Goal: Task Accomplishment & Management: Manage account settings

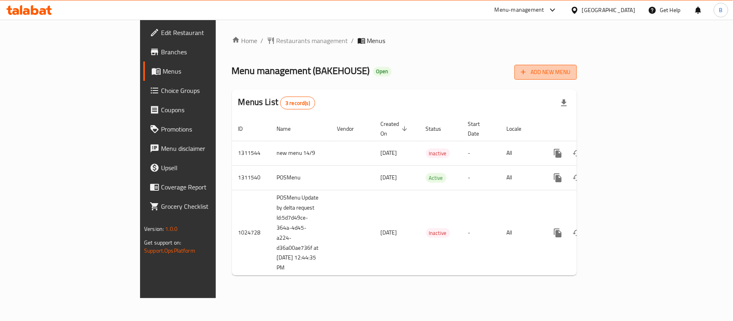
click at [577, 78] on button "Add New Menu" at bounding box center [546, 72] width 62 height 15
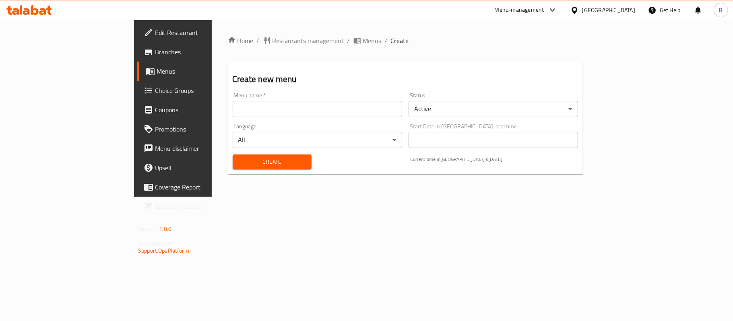
click at [242, 107] on input "text" at bounding box center [318, 109] width 170 height 16
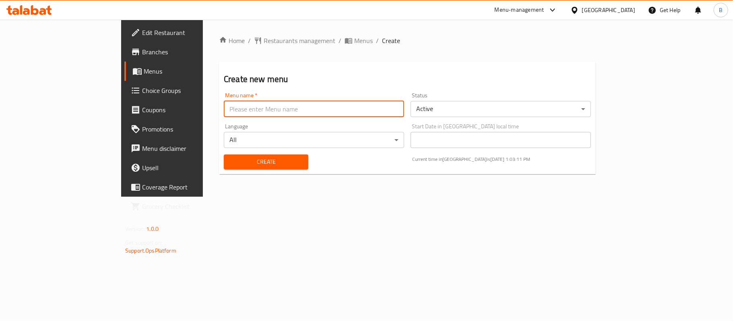
click at [474, 113] on body "​ Menu-management Oman Get Help B Edit Restaurant Branches Menus Choice Groups …" at bounding box center [366, 171] width 733 height 302
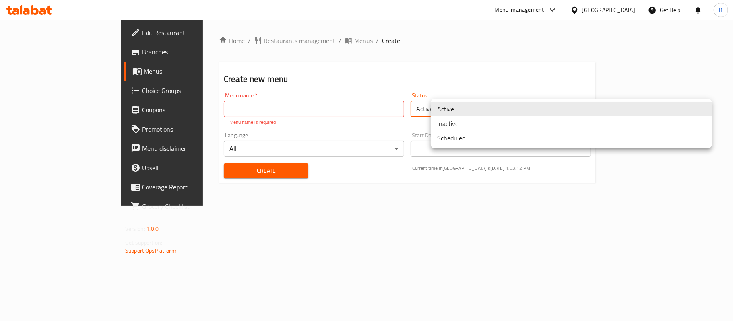
click at [467, 126] on li "Inactive" at bounding box center [571, 123] width 281 height 14
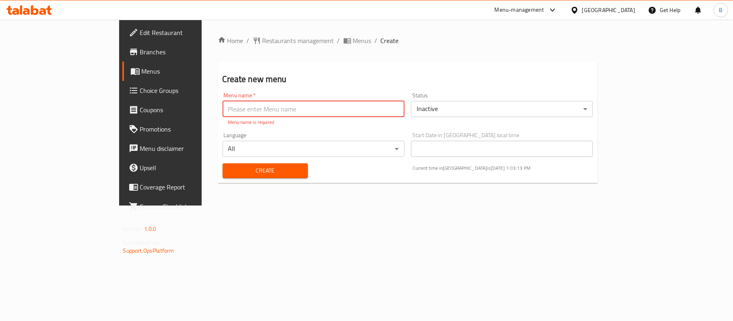
click at [311, 111] on input "text" at bounding box center [314, 109] width 182 height 16
click at [321, 111] on input "text" at bounding box center [314, 109] width 182 height 16
click at [223, 106] on input "case number 333694130 - New Ramadan menu" at bounding box center [314, 109] width 182 height 16
paste input "41814946"
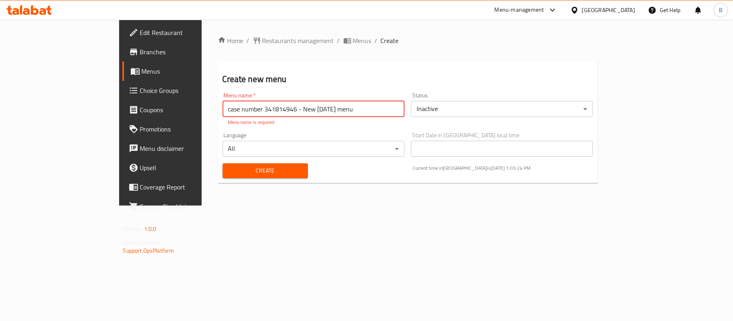
click at [247, 106] on input "case number 341814946 - New Ramadan menu" at bounding box center [314, 109] width 182 height 16
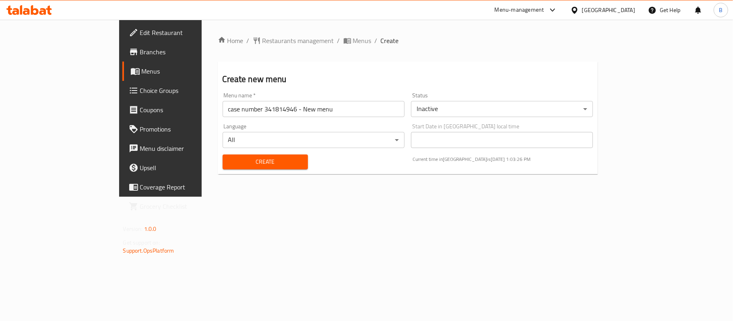
click at [271, 89] on div "Menu name   * case number 341814946 - New menu Menu name *" at bounding box center [313, 104] width 188 height 31
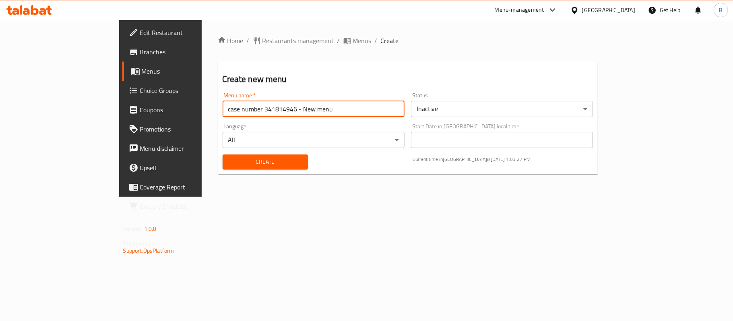
click at [223, 107] on input "case number 341814946 - New menu" at bounding box center [314, 109] width 182 height 16
type input "Case Number 341814946 - New Menu"
click at [273, 107] on input "Case Number 341814946 - New Menu" at bounding box center [314, 109] width 182 height 16
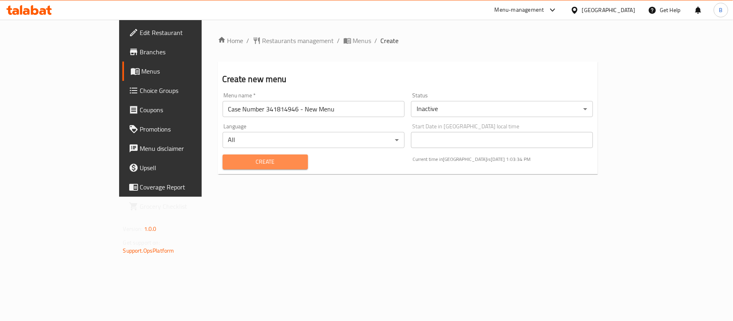
click at [253, 163] on span "Create" at bounding box center [265, 162] width 72 height 10
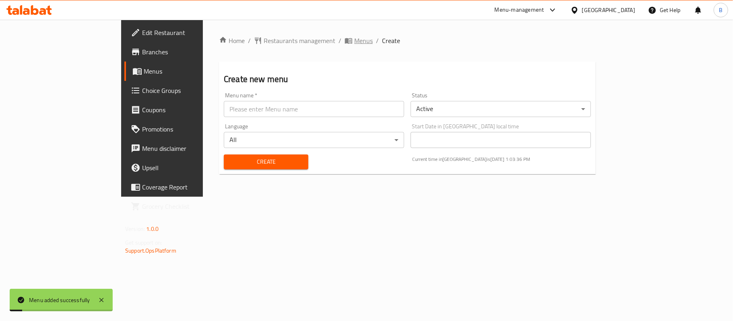
click at [354, 43] on span "Menus" at bounding box center [363, 41] width 19 height 10
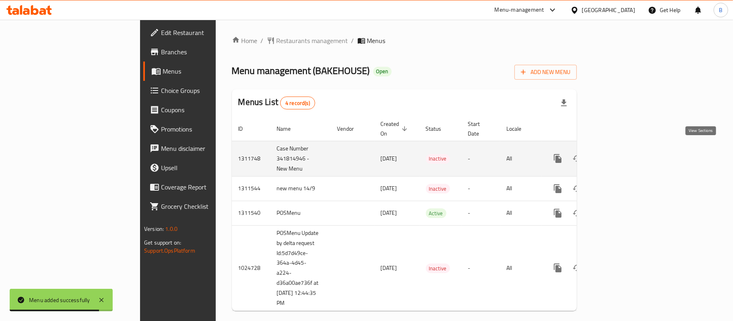
click at [620, 155] on icon "enhanced table" at bounding box center [615, 158] width 7 height 7
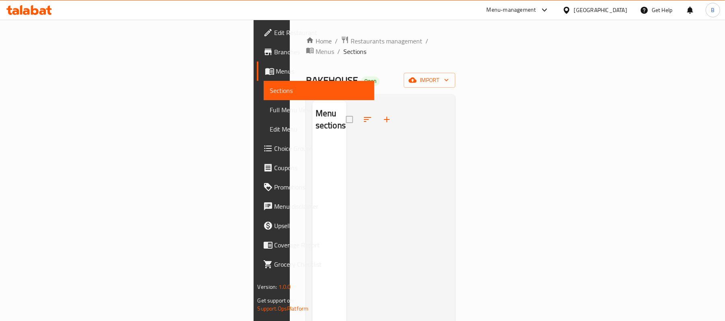
drag, startPoint x: 628, startPoint y: 135, endPoint x: 493, endPoint y: 125, distance: 135.3
click at [449, 135] on div at bounding box center [398, 261] width 103 height 321
click at [382, 115] on icon "button" at bounding box center [387, 120] width 10 height 10
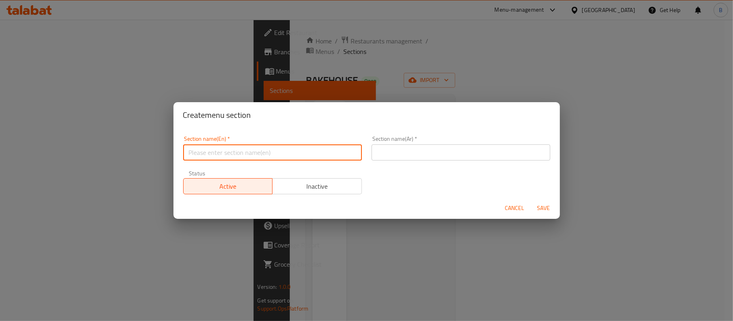
click at [244, 147] on input "text" at bounding box center [272, 153] width 179 height 16
paste input "Savory Breakfast"
type input "Savory Breakfast"
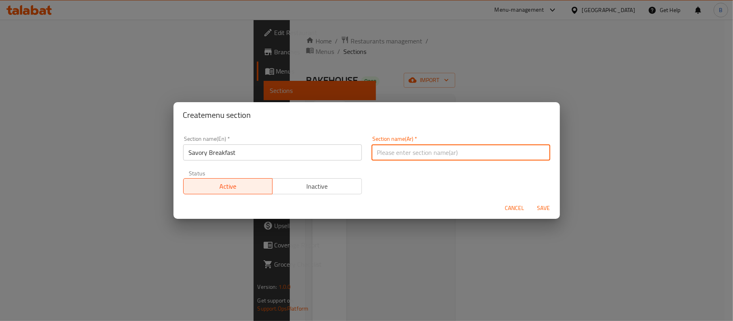
click at [429, 153] on input "text" at bounding box center [461, 153] width 179 height 16
paste input "فطور مالح"
type input "فطور مالح"
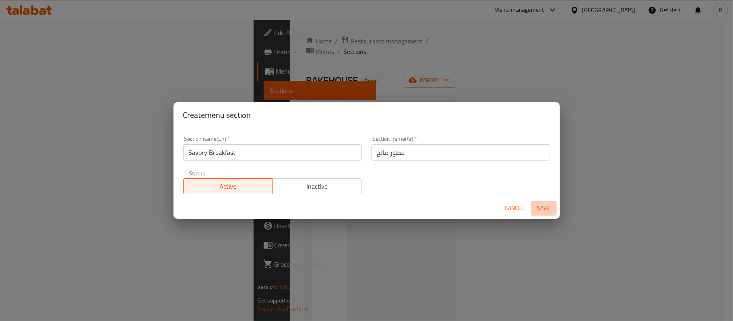
click at [552, 210] on span "Save" at bounding box center [543, 208] width 19 height 10
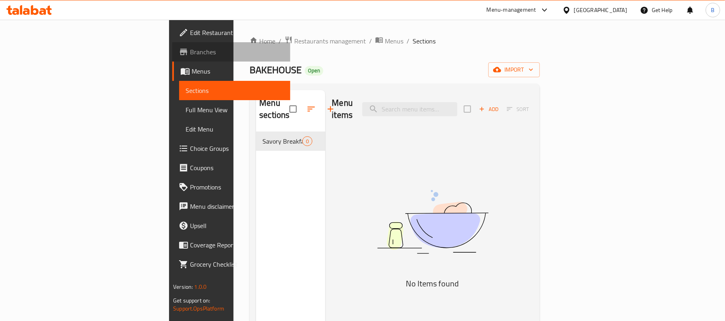
click at [190, 56] on span "Branches" at bounding box center [237, 52] width 94 height 10
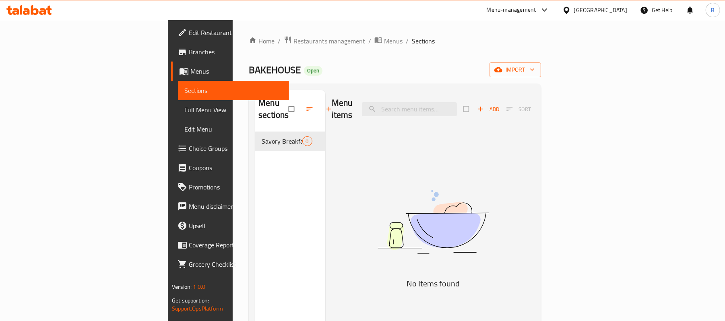
click at [550, 11] on icon at bounding box center [545, 10] width 10 height 10
click at [525, 54] on div "Agent Campaigns Center" at bounding box center [505, 54] width 61 height 9
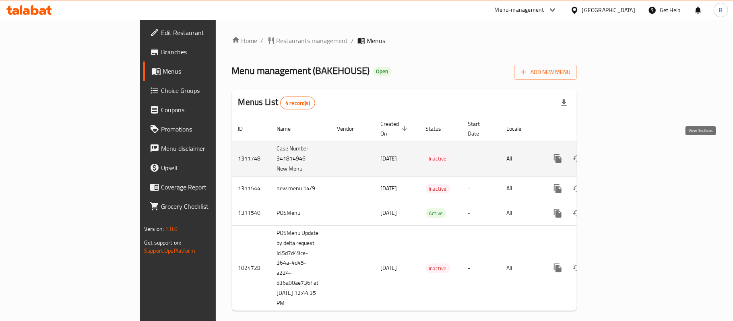
click at [621, 154] on icon "enhanced table" at bounding box center [616, 159] width 10 height 10
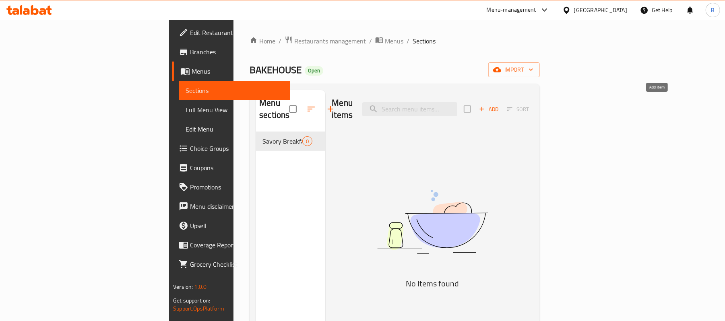
click at [486, 105] on icon "button" at bounding box center [481, 108] width 7 height 7
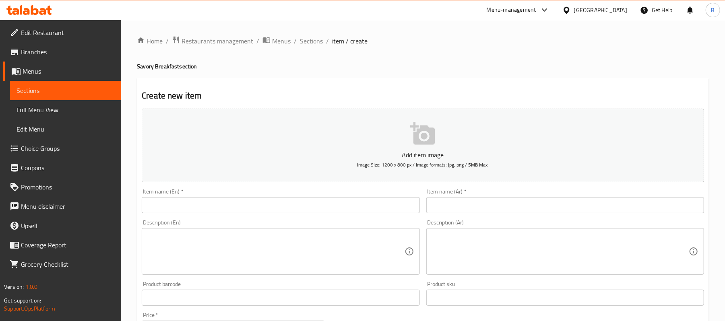
click at [290, 212] on input "text" at bounding box center [281, 205] width 278 height 16
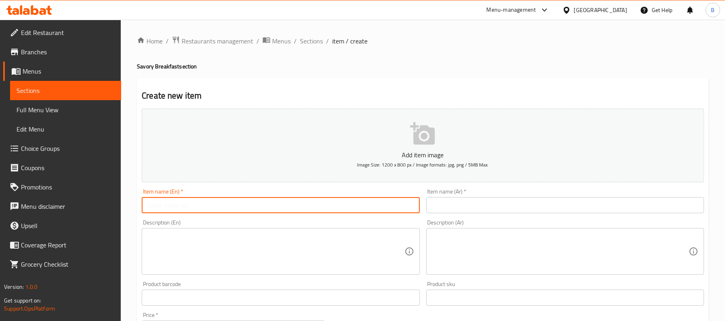
paste input "Mushroom Benedict Croissant"
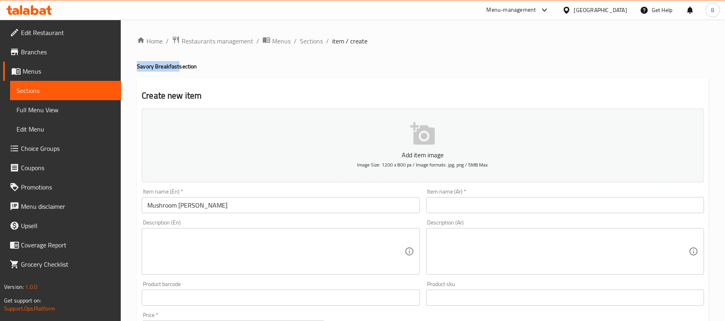
drag, startPoint x: 178, startPoint y: 65, endPoint x: 134, endPoint y: 68, distance: 43.6
click at [134, 68] on div "Home / Restaurants management / Menus / Sections / item / create Savory Breakfa…" at bounding box center [423, 294] width 604 height 549
copy h4 "Savory Breakfast"
click at [252, 204] on input "Mushroom Benedict Croissant" at bounding box center [281, 205] width 278 height 16
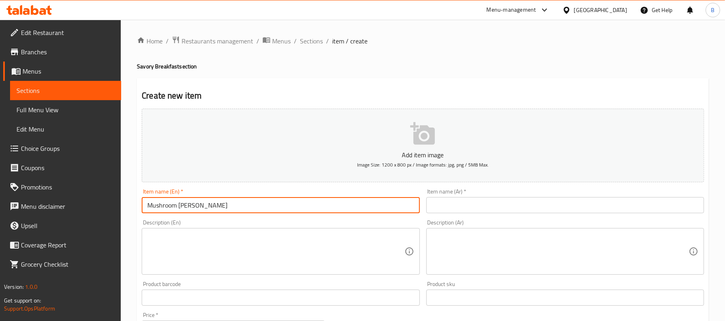
paste input "Savory Breakfast"
type input "Mushroom Benedict Croissant Savory Breakfast"
click at [334, 194] on div "Item name (En)   * Mushroom Benedict Croissant Savory Breakfast Item name (En) *" at bounding box center [281, 201] width 278 height 25
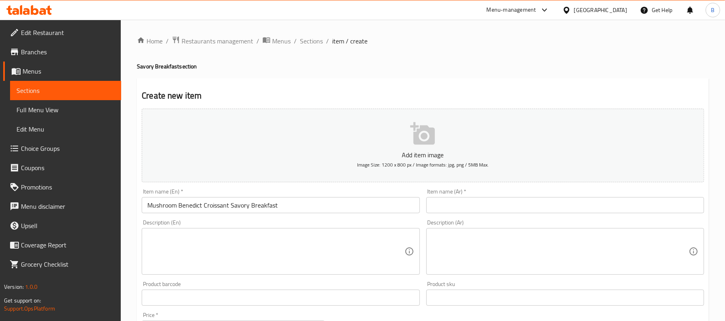
click at [334, 207] on input "Mushroom Benedict Croissant Savory Breakfast" at bounding box center [281, 205] width 278 height 16
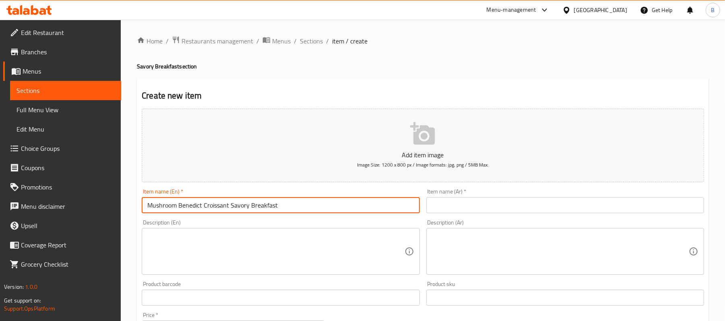
click at [334, 207] on input "Mushroom Benedict Croissant Savory Breakfast" at bounding box center [281, 205] width 278 height 16
click at [469, 197] on div "Item name (Ar)   * Item name (Ar) *" at bounding box center [565, 201] width 278 height 25
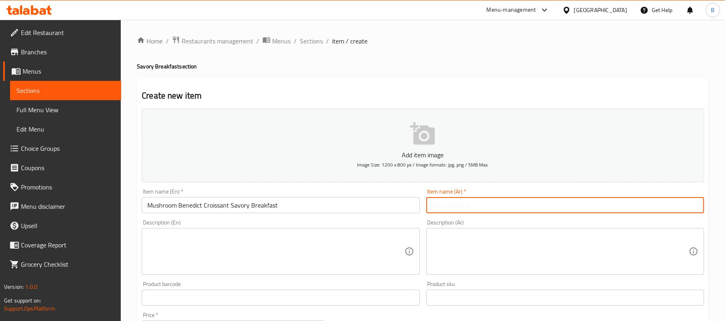
paste input "كرواسون فطر بنديكت"
click at [469, 205] on input "كرواسون فطر بنديكت" at bounding box center [565, 205] width 278 height 16
type input "كرواسون فطر بنديكت"
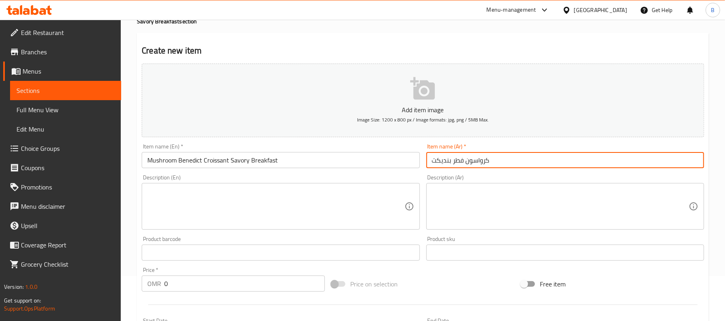
scroll to position [107, 0]
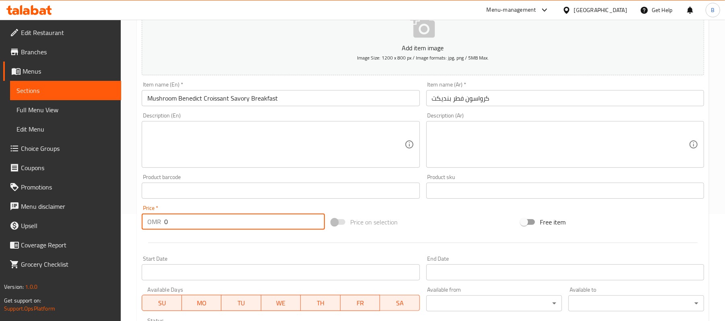
click at [260, 221] on input "0" at bounding box center [244, 222] width 161 height 16
paste input "3.70"
type input "3.700"
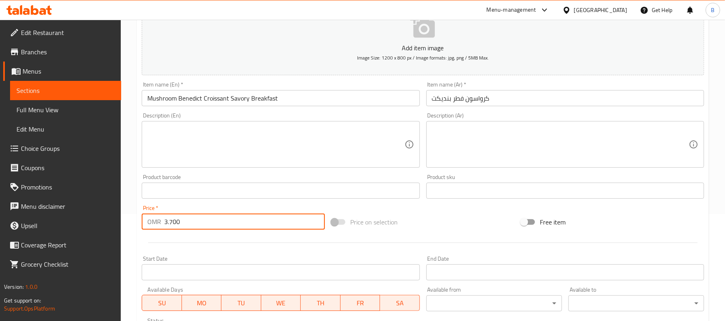
click at [232, 126] on textarea at bounding box center [275, 145] width 257 height 38
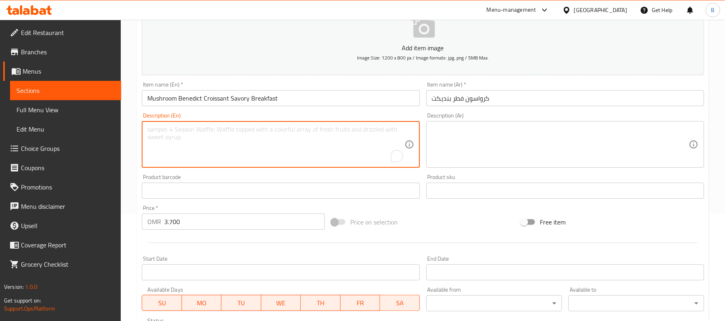
paste textarea "Butter croissant, creamy mushroom sauce, poached eggs & hollandaise sauce"
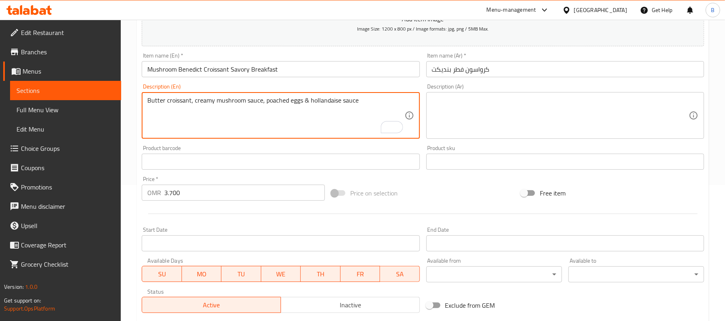
scroll to position [161, 0]
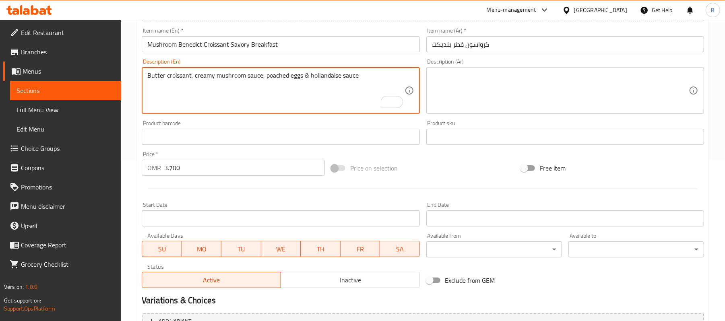
type textarea "Butter croissant, creamy mushroom sauce, poached eggs & hollandaise sauce"
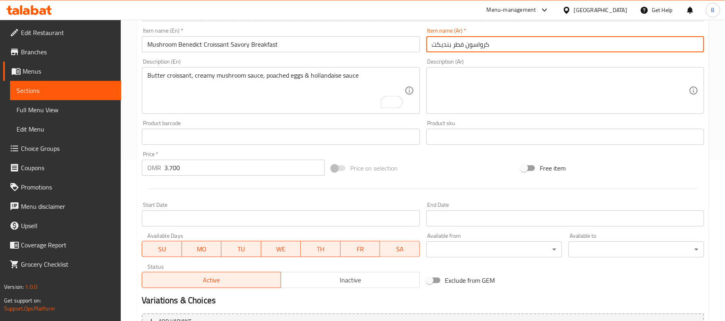
click at [559, 39] on input "كرواسون فطر بنديكت" at bounding box center [565, 44] width 278 height 16
paste input "فطور مالح"
type input "كرواسون فطر بنديكت فطور مالح"
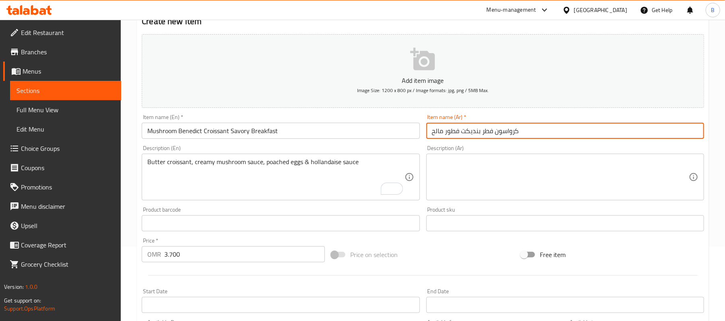
scroll to position [54, 0]
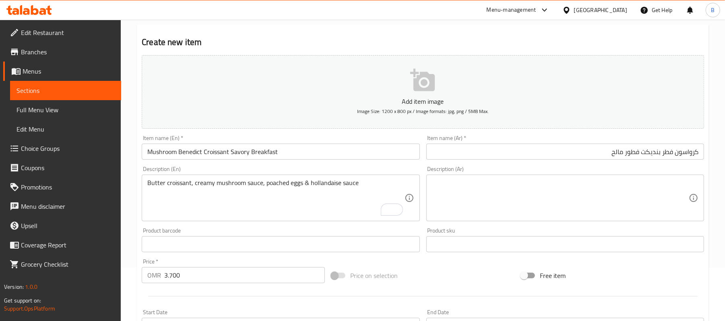
click at [463, 222] on div "Description (Ar) Description (Ar)" at bounding box center [565, 194] width 284 height 62
click at [506, 205] on textarea at bounding box center [560, 198] width 257 height 38
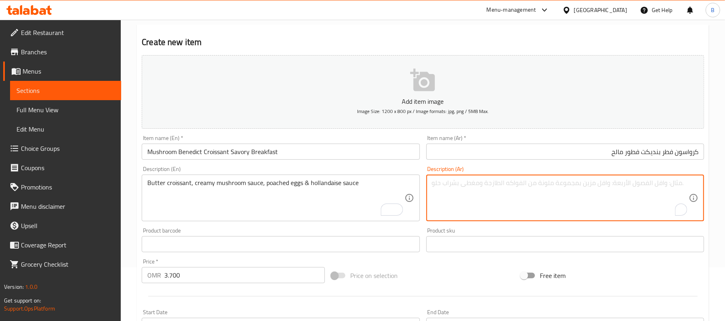
paste textarea "كرواسون مع صوص الفطر الكريمي، بيض مفيوح و صوص الهولانديس."
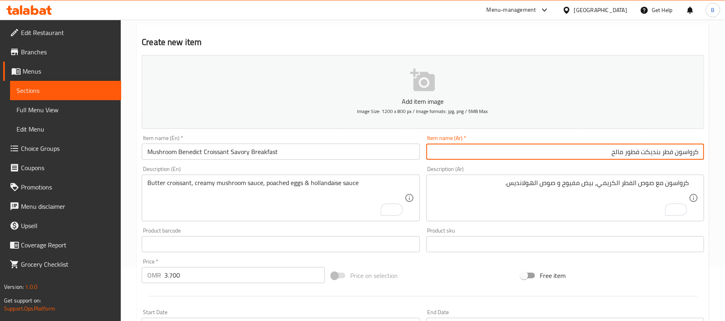
drag, startPoint x: 667, startPoint y: 153, endPoint x: 608, endPoint y: 152, distance: 59.2
click at [608, 152] on input "كرواسون فطر بنديكت فطور مالح" at bounding box center [565, 152] width 278 height 16
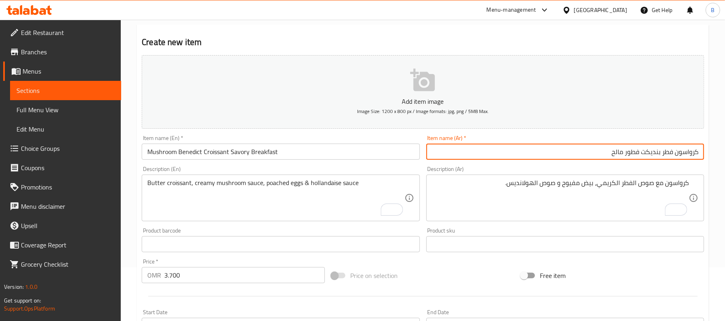
click at [225, 158] on input "Mushroom Benedict Croissant Savory Breakfast" at bounding box center [281, 152] width 278 height 16
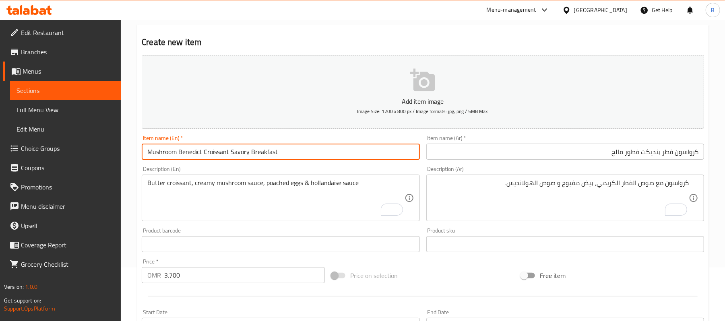
click at [225, 158] on input "Mushroom Benedict Croissant Savory Breakfast" at bounding box center [281, 152] width 278 height 16
click at [182, 154] on input "Mushroom Benedict Croissant Savory Breakfast" at bounding box center [281, 152] width 278 height 16
click at [150, 150] on input "Mushroom Benedict Croissant Savory Breakfast" at bounding box center [281, 152] width 278 height 16
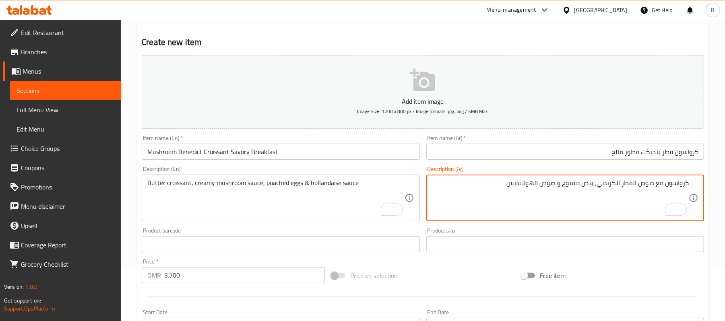
click at [228, 194] on textarea "Butter croissant, creamy mushroom sauce, poached eggs & hollandaise sauce" at bounding box center [275, 198] width 257 height 38
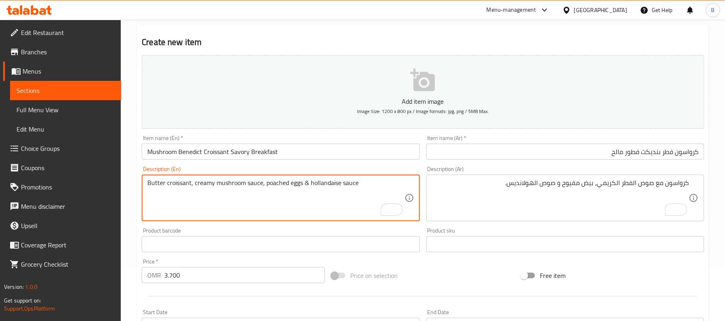
click at [228, 194] on textarea "Butter croissant, creamy mushroom sauce, poached eggs & hollandaise sauce" at bounding box center [275, 198] width 257 height 38
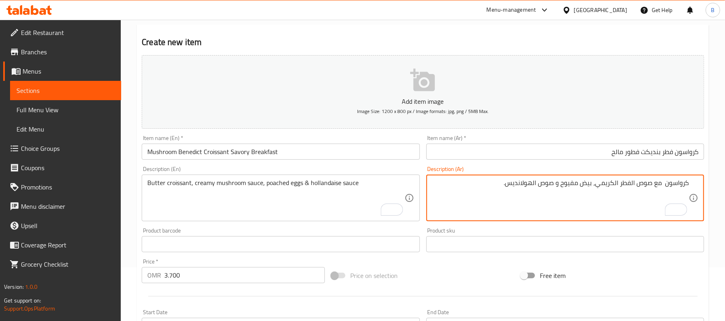
paste textarea "بالزبدة"
type textarea "كرواسون بالزبدة، مع صوص الفطر الكريمي، بيض مفيوح و صوص الهولانديس."
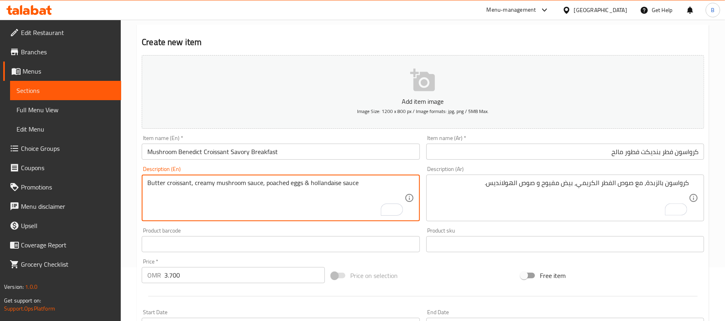
click at [194, 180] on textarea "Butter croissant, creamy mushroom sauce, poached eggs & hollandaise sauce" at bounding box center [275, 198] width 257 height 38
click at [284, 185] on textarea "Butter croissant, with creamy mushroom sauce, poached eggs & hollandaise sauce" at bounding box center [275, 198] width 257 height 38
type textarea "Butter croissant, with creamy mushroom sauce, poached eggs & hollandaise sauce"
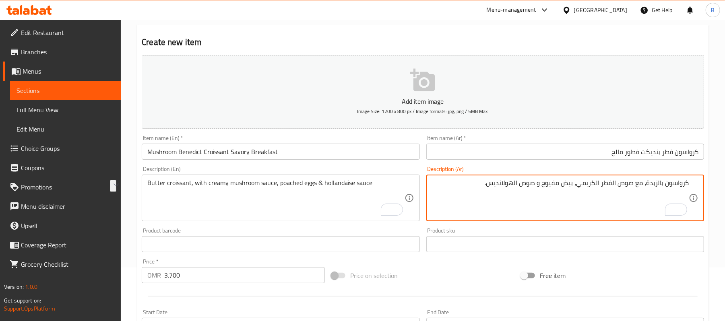
drag, startPoint x: 574, startPoint y: 186, endPoint x: 543, endPoint y: 184, distance: 31.5
click at [552, 181] on textarea "كرواسون بالزبدة، مع صوص الفطر الكريمي، بيض مفيوح و صوص الهولانديس." at bounding box center [560, 198] width 257 height 38
paste textarea "نصف مسلوق"
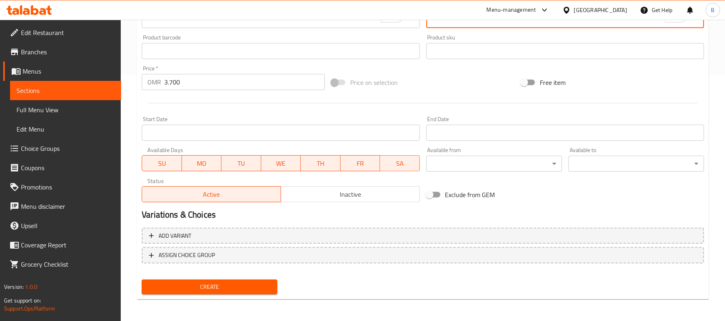
scroll to position [0, 0]
type textarea "كرواسون بالزبدة، مع صوص الفطر الكريمي، بيض نصف مسلوق و صوص الهولانديس."
click at [236, 281] on button "Create" at bounding box center [210, 287] width 136 height 15
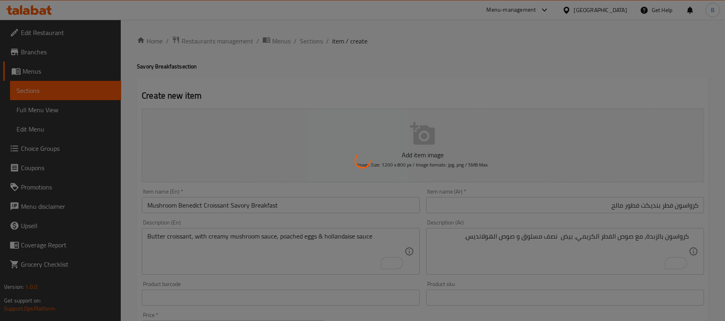
type input "0"
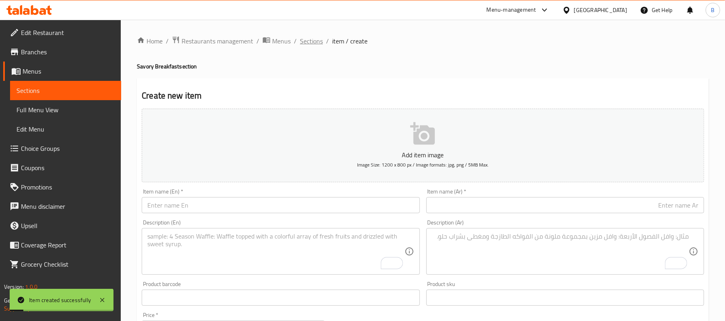
click at [304, 46] on span "Sections" at bounding box center [311, 41] width 23 height 10
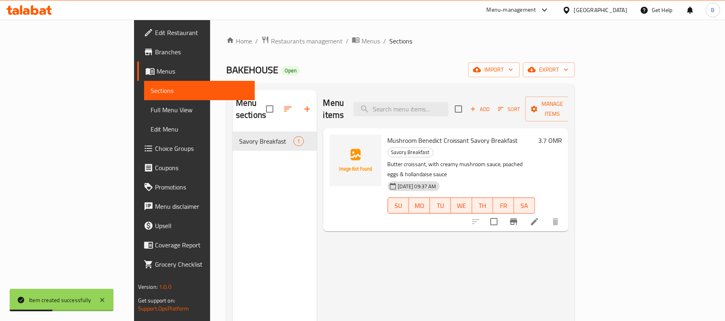
click at [388, 159] on p "Butter croissant, with creamy mushroom sauce, poached eggs & hollandaise sauce" at bounding box center [462, 169] width 148 height 20
click at [530, 178] on div "15-09-2025 09:37 AM SU MO TU WE TH FR SA" at bounding box center [462, 199] width 154 height 43
click at [540, 217] on icon at bounding box center [535, 222] width 10 height 10
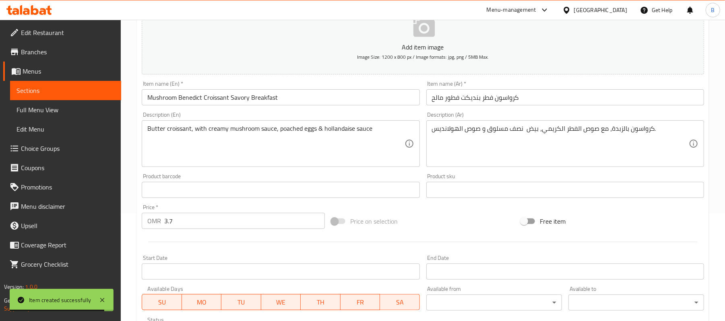
scroll to position [107, 0]
click at [512, 106] on input "كرواسون فطر بنديكت فطور مالح" at bounding box center [565, 98] width 278 height 16
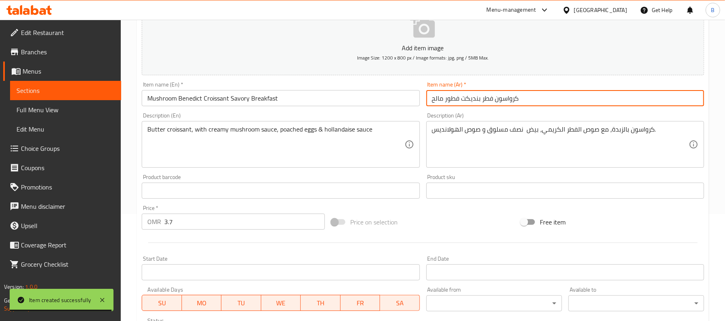
click at [512, 106] on input "كرواسون فطر بنديكت فطور مالح" at bounding box center [565, 98] width 278 height 16
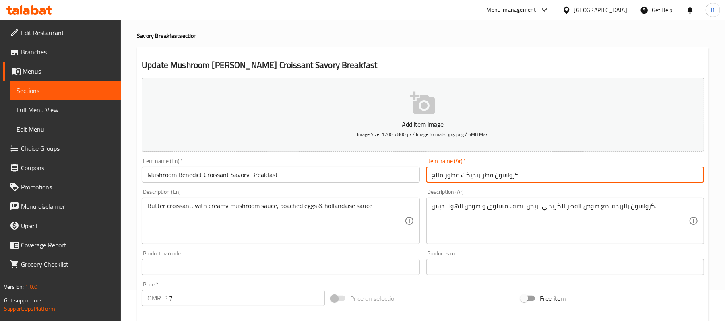
scroll to position [0, 0]
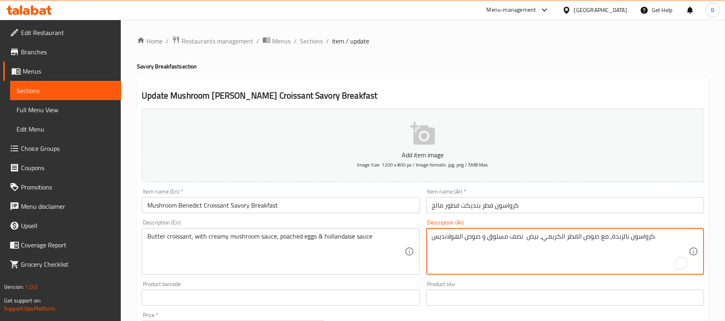
click at [508, 234] on textarea "كرواسون بالزبدة، مع صوص الفطر الكريمي، بيض نصف مسلوق و صوص الهولانديس." at bounding box center [560, 252] width 257 height 38
click at [316, 41] on span "Sections" at bounding box center [311, 41] width 23 height 10
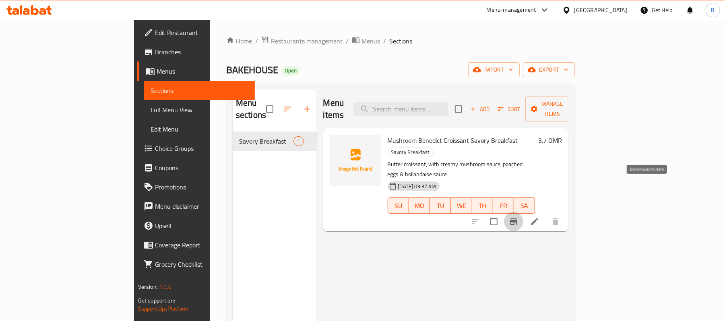
click at [519, 217] on icon "Branch-specific-item" at bounding box center [514, 222] width 10 height 10
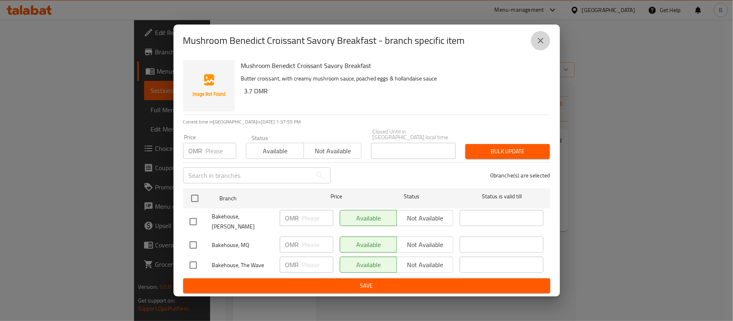
click at [536, 46] on icon "close" at bounding box center [541, 41] width 10 height 10
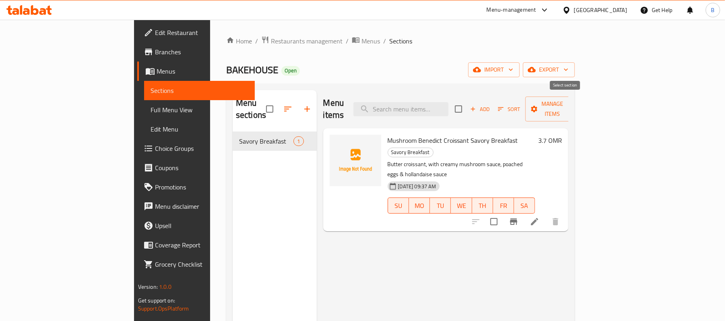
click at [467, 105] on input "checkbox" at bounding box center [458, 109] width 17 height 17
checkbox input "true"
click at [573, 103] on span "Manage items" at bounding box center [552, 109] width 41 height 20
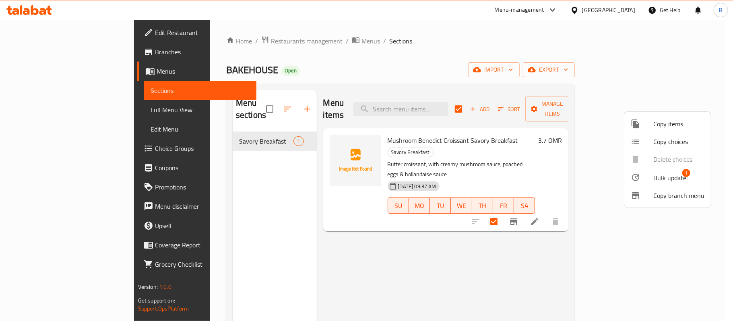
click at [645, 172] on li "Bulk update 1" at bounding box center [668, 177] width 87 height 19
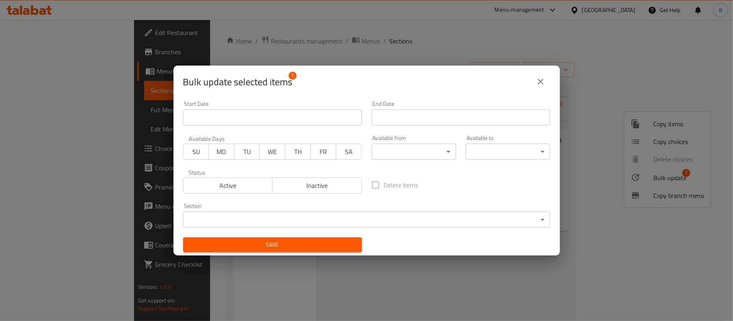
click at [540, 76] on button "close" at bounding box center [540, 81] width 19 height 19
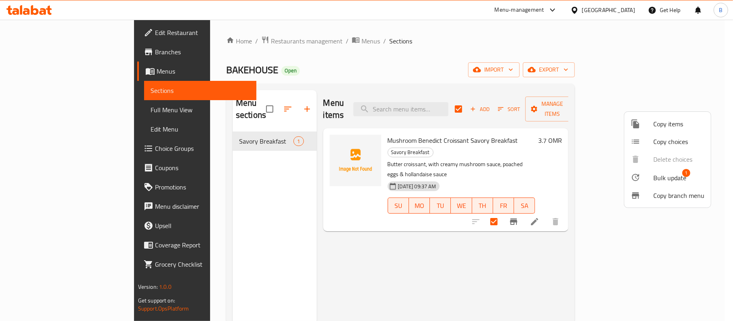
click at [589, 200] on div at bounding box center [366, 160] width 733 height 321
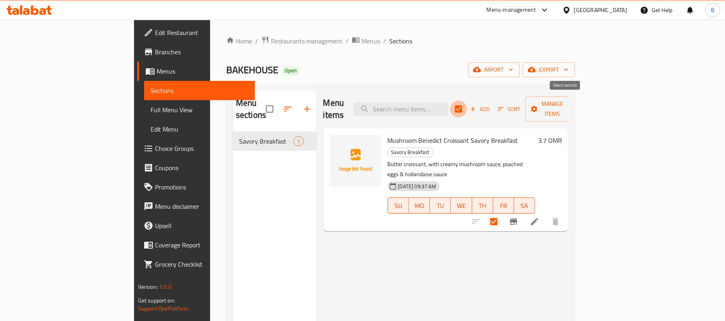
click at [467, 101] on input "checkbox" at bounding box center [458, 109] width 17 height 17
checkbox input "false"
click at [519, 217] on icon "Branch-specific-item" at bounding box center [514, 222] width 10 height 10
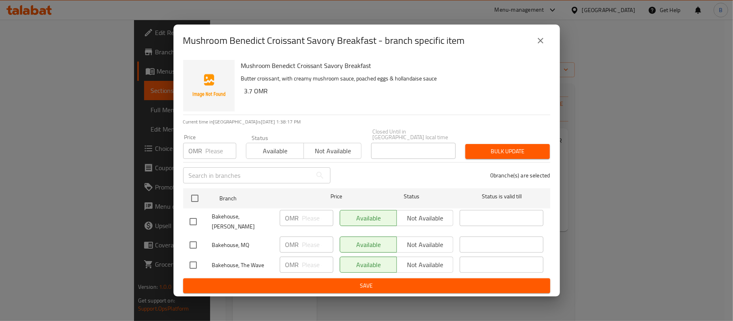
click at [195, 223] on input "checkbox" at bounding box center [193, 221] width 17 height 17
checkbox input "true"
click at [194, 258] on input "checkbox" at bounding box center [193, 265] width 17 height 17
checkbox input "true"
click at [333, 155] on span "Not available" at bounding box center [332, 151] width 51 height 12
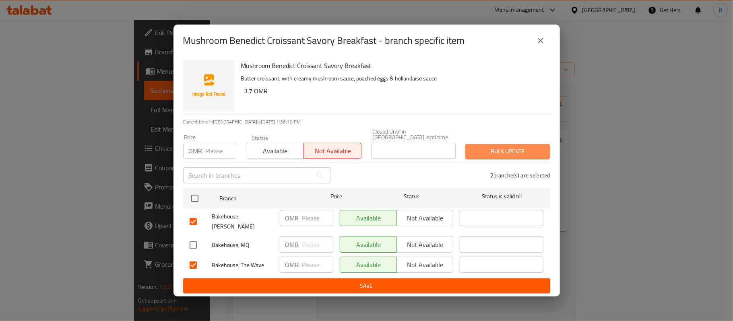
click at [517, 150] on span "Bulk update" at bounding box center [508, 152] width 72 height 10
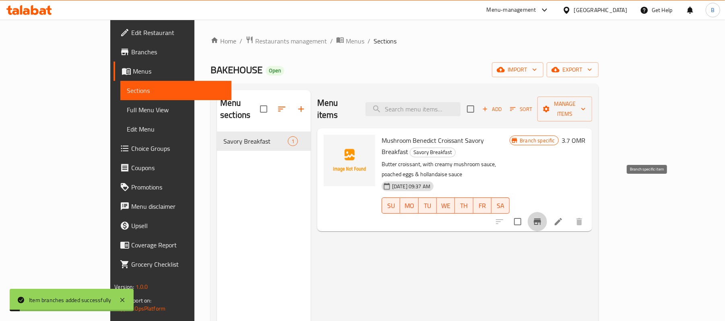
click at [547, 212] on button "Branch-specific-item" at bounding box center [537, 221] width 19 height 19
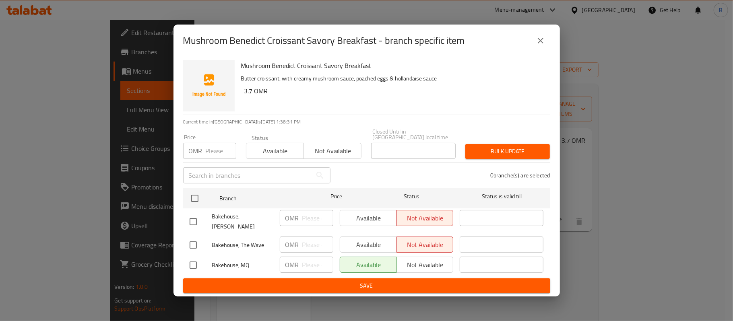
click at [548, 43] on button "close" at bounding box center [540, 40] width 19 height 19
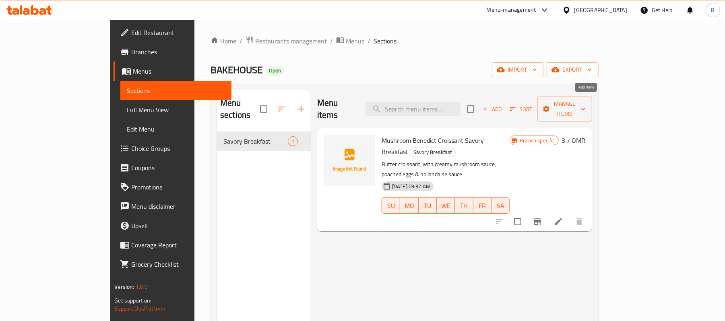
click at [503, 105] on span "Add" at bounding box center [492, 109] width 22 height 9
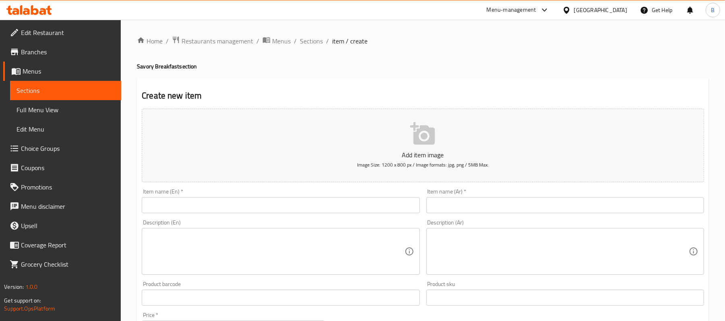
click at [321, 230] on div "Description (En)" at bounding box center [281, 251] width 278 height 47
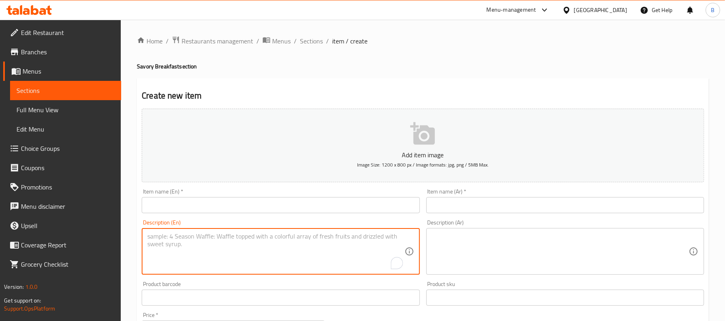
click at [316, 210] on input "text" at bounding box center [281, 205] width 278 height 16
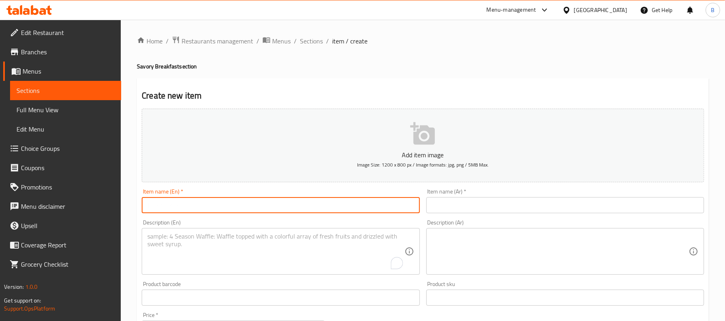
paste input "Turkish Eggs"
type input "Turkish Eggs"
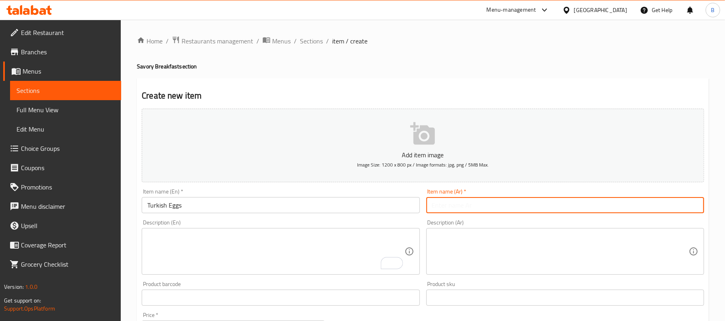
paste input "بيض تركي"
click at [488, 208] on input "text" at bounding box center [565, 205] width 278 height 16
type input "بيض تركي"
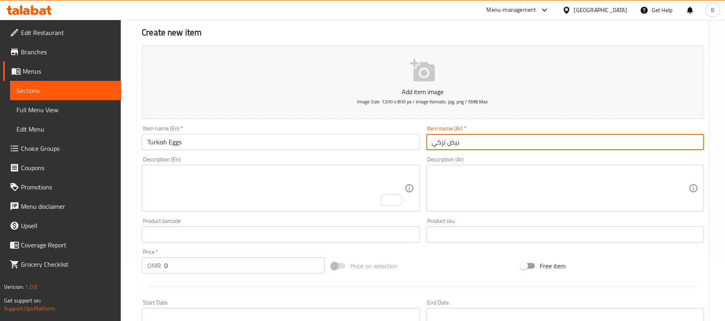
scroll to position [107, 0]
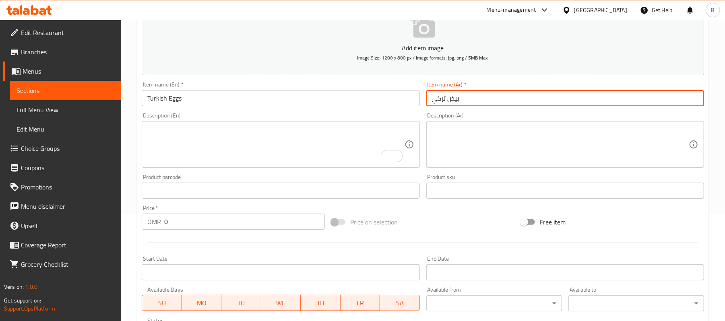
click at [237, 221] on input "0" at bounding box center [244, 222] width 161 height 16
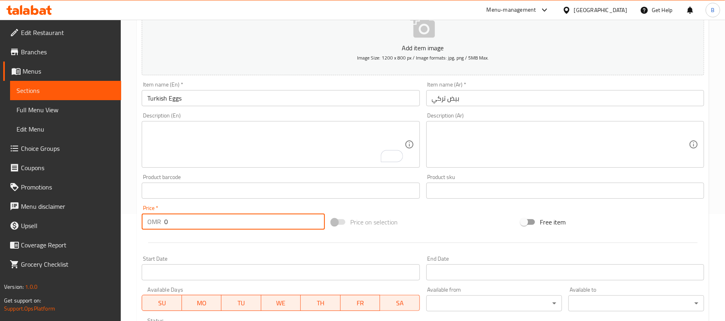
click at [237, 221] on input "0" at bounding box center [244, 222] width 161 height 16
paste input "3.50"
type input "3.500"
click at [467, 158] on textarea at bounding box center [560, 145] width 257 height 38
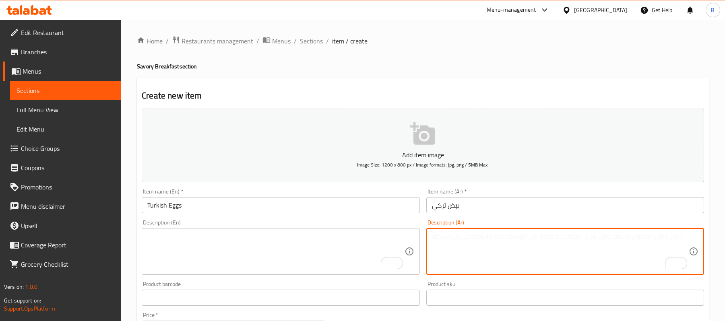
scroll to position [107, 0]
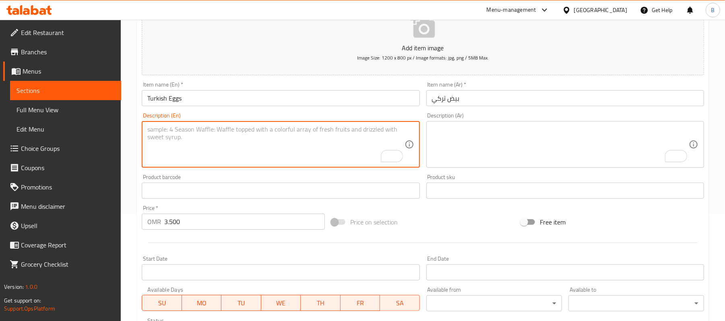
click at [299, 149] on textarea "To enrich screen reader interactions, please activate Accessibility in Grammarl…" at bounding box center [275, 145] width 257 height 38
paste textarea "Poached eggs on creamy garlic yogurt, drizzled with spiced chili butter and fre…"
type textarea "Poached eggs on creamy garlic yogurt, drizzled with spiced chili butter and fre…"
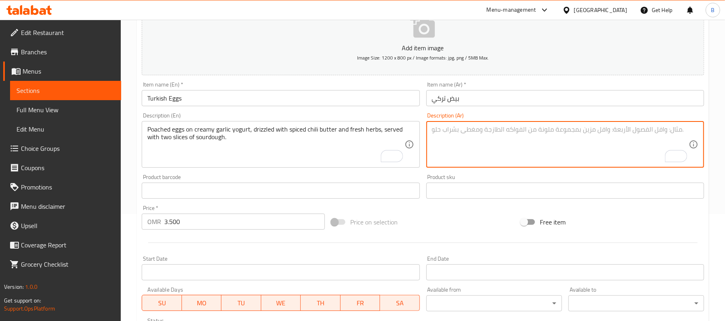
click at [573, 144] on textarea "To enrich screen reader interactions, please activate Accessibility in Grammarl…" at bounding box center [560, 145] width 257 height 38
paste textarea "بيض مسلوق مع روب بالثوم الكريمي، مع زبدة حارة بالفلفل والأعشاب الطازجة، يُقدّم …"
click at [669, 129] on textarea "بيض مسلوق مع روب بالثوم الكريمي، مع زبدة حارة بالفلفل والأعشاب الطازجة، يُقدّم …" at bounding box center [560, 145] width 257 height 38
paste textarea "نصف مسلوق"
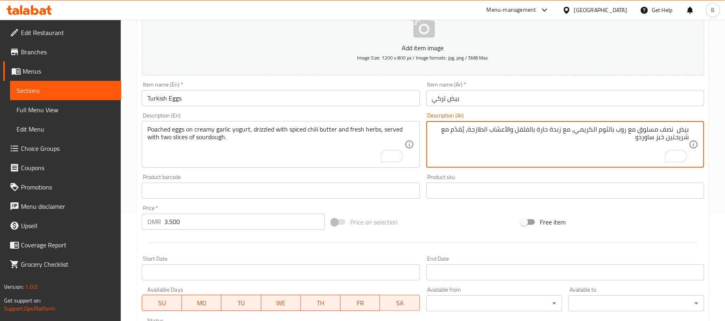
click at [632, 130] on textarea "بيض نصف مسلوق مع روب بالثوم الكريمي، مع زبدة حارة بالفلفل والأعشاب الطازجة، يُق…" at bounding box center [560, 145] width 257 height 38
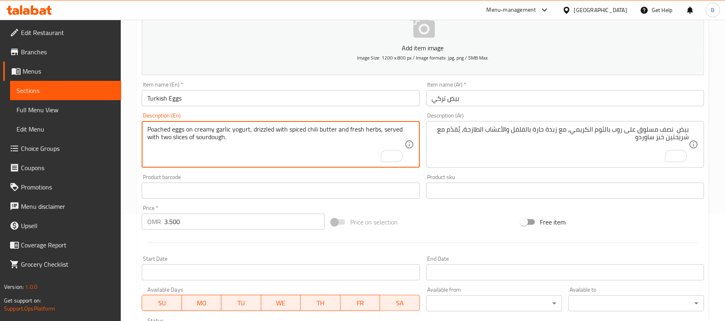
click at [293, 139] on textarea "Poached eggs on creamy garlic yogurt, drizzled with spiced chili butter and fre…" at bounding box center [275, 145] width 257 height 38
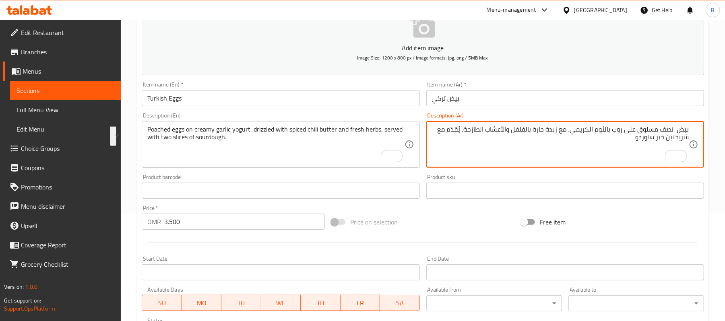
click at [565, 126] on textarea "بيض نصف مسلوق على روب بالثوم الكريمي، مع زبدة حارة بالفلفل والأعشاب الطازجة، يُ…" at bounding box center [560, 145] width 257 height 38
paste textarea "شة"
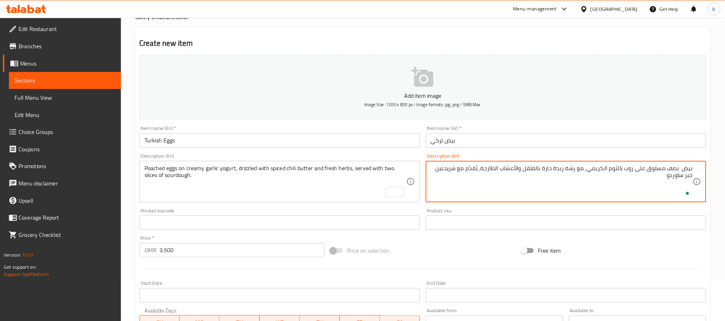
scroll to position [47, 0]
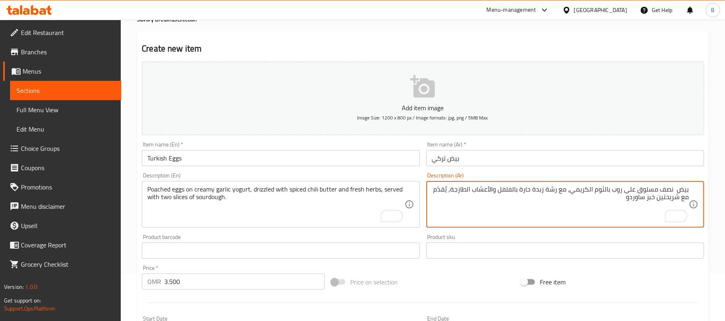
click at [526, 192] on textarea "بيض نصف مسلوق على روب بالثوم الكريمي، مع رشة زبدة حارة بالفلفل والأعشاب الطازجة…" at bounding box center [560, 205] width 257 height 38
click at [515, 190] on textarea "بيض نصف مسلوق على روب بالثوم الكريمي، مع رشة زبدة بالفلفل والأعشاب الطازجة، يُق…" at bounding box center [560, 205] width 257 height 38
paste textarea "حارة"
click at [534, 190] on textarea "بيض نصف مسلوق على روب بالثوم الكريمي، مع رشة زبدة بالفلفل حار والأعشاب الطازجة،…" at bounding box center [560, 205] width 257 height 38
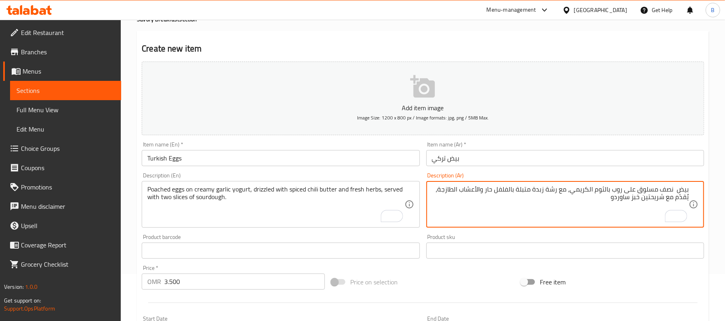
type textarea "بيض نصف مسلوق على روب بالثوم الكريمي، مع رشة زبدة متبلة بالفلفل حار والأعشاب ال…"
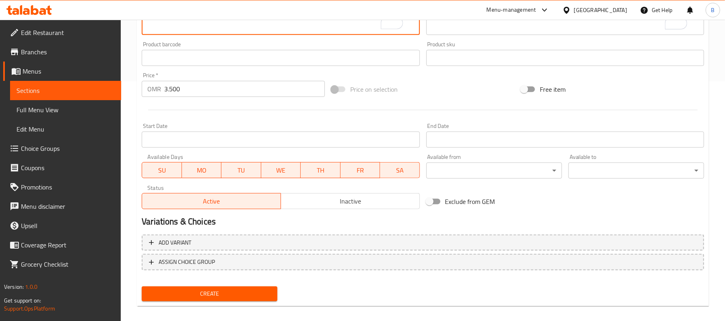
scroll to position [247, 0]
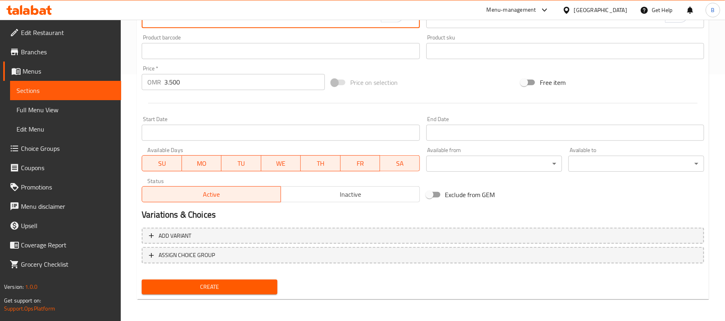
type textarea "Poached eggs on creamy garlic yogurt, drizzled with spiced chili butter and fre…"
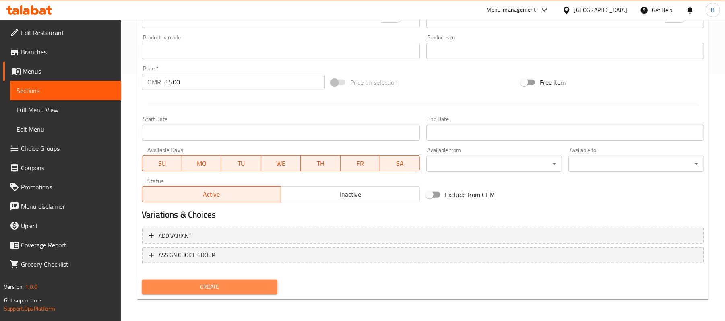
click at [217, 292] on button "Create" at bounding box center [210, 287] width 136 height 15
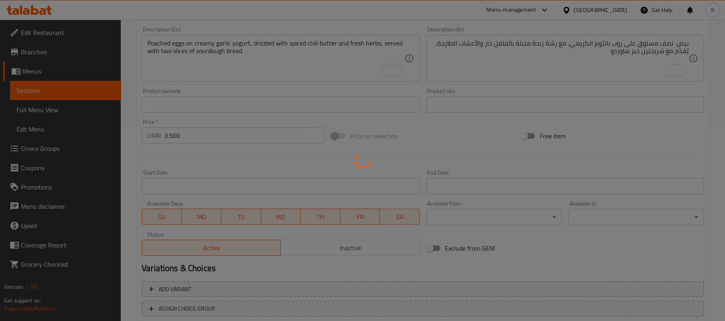
type input "0"
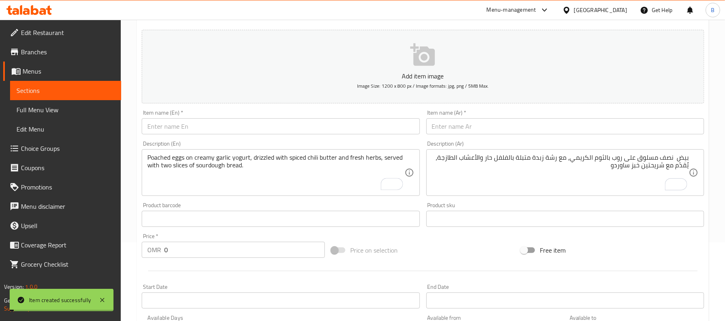
scroll to position [0, 0]
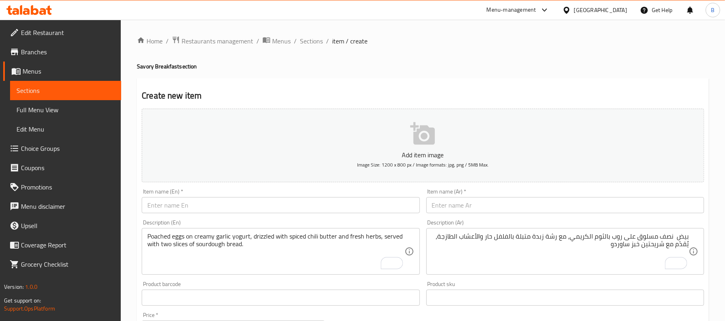
click at [191, 231] on div "Poached eggs on creamy garlic yogurt, drizzled with spiced chili butter and fre…" at bounding box center [281, 251] width 278 height 47
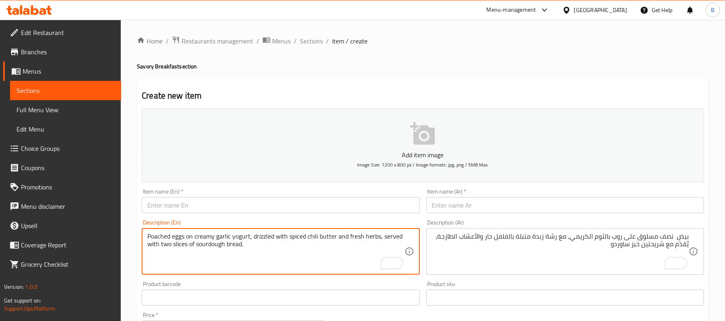
click at [234, 207] on input "text" at bounding box center [281, 205] width 278 height 16
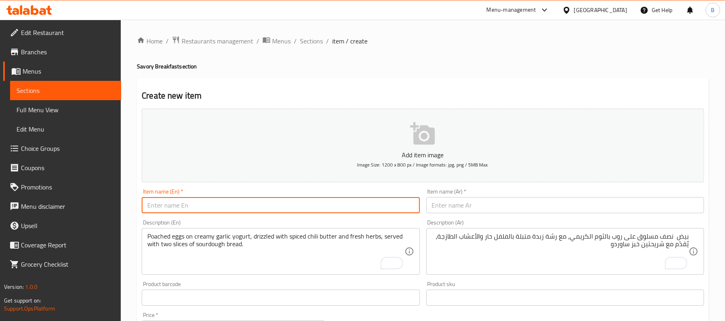
paste input "Scrambled Egg Brioche Bun"
type input "Scrambled Egg Brioche Bun"
click at [451, 197] on div "Item name (Ar)   * Item name (Ar) *" at bounding box center [565, 201] width 278 height 25
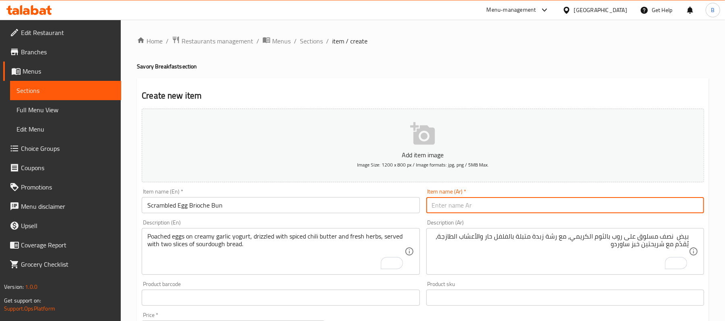
click at [453, 201] on input "text" at bounding box center [565, 205] width 278 height 16
paste input "بيض سكرامبل بالبريوش"
type input "بيض سكرامبل بالبريوش"
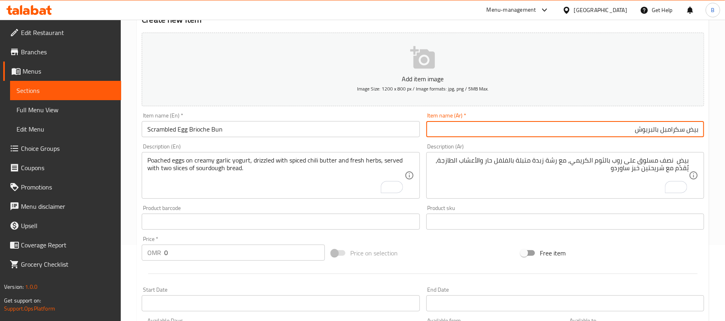
scroll to position [161, 0]
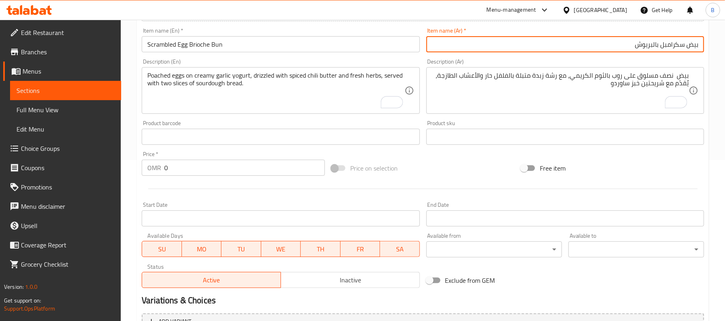
click at [215, 167] on input "0" at bounding box center [244, 168] width 161 height 16
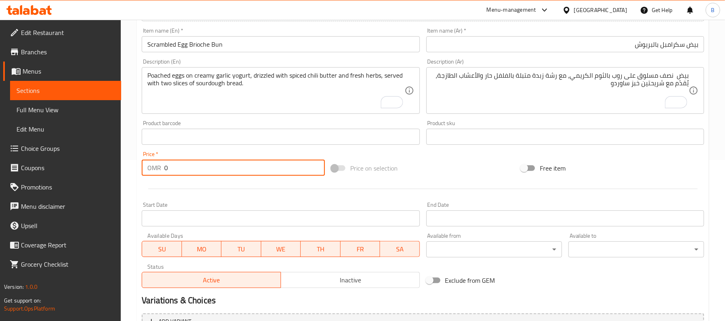
click at [215, 167] on input "0" at bounding box center [244, 168] width 161 height 16
paste input "3.10"
type input "3.100"
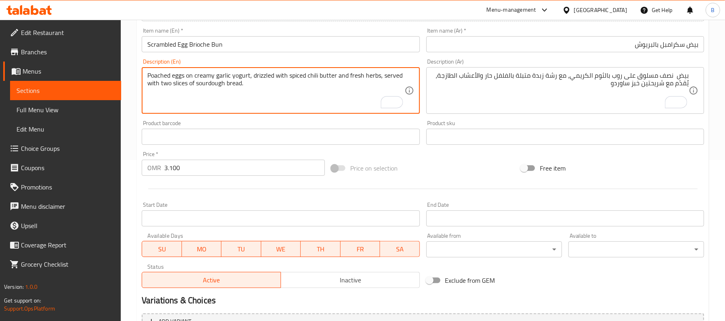
click at [274, 79] on textarea "Poached eggs on creamy garlic yogurt, drizzled with spiced chili butter and fre…" at bounding box center [275, 91] width 257 height 38
paste textarea "Soft brioche bun filled with creamy scrambled eggs and jalapeno."
type textarea "Soft brioche bun filled with creamy scrambled eggs and jalapeno."
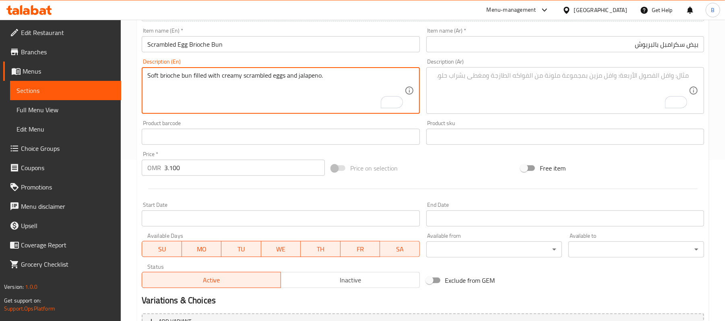
click at [571, 87] on textarea "To enrich screen reader interactions, please activate Accessibility in Grammarl…" at bounding box center [560, 91] width 257 height 38
paste textarea "خبز بريوش طري محشي ببيض مخفوق كريمي وهالبينو"
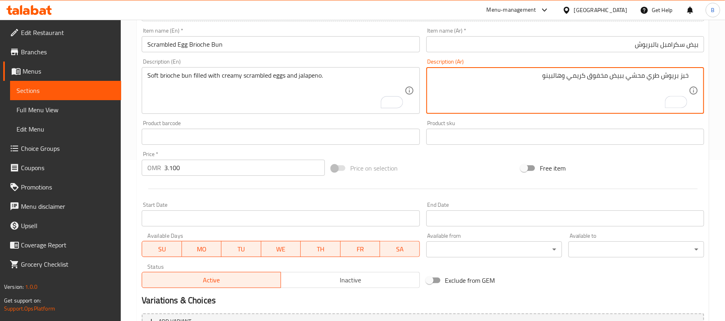
type textarea "خبز بريوش طري محشي ببيض مخفوق كريمي وهالبينو"
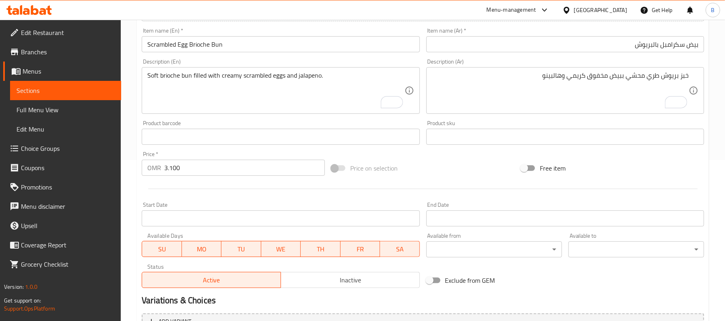
click at [444, 87] on textarea "خبز بريوش طري محشي ببيض مخفوق كريمي وهالبينو" at bounding box center [560, 91] width 257 height 38
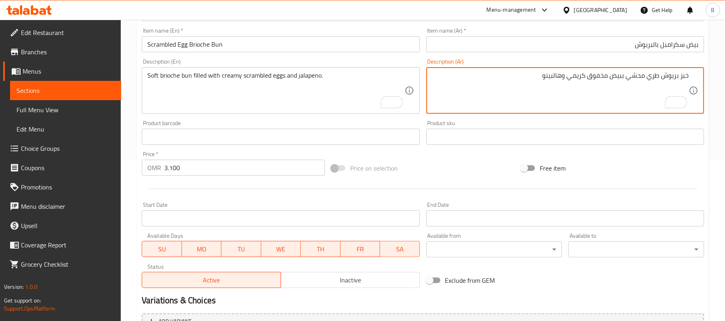
click at [656, 47] on input "بيض سكرامبل بالبريوش" at bounding box center [565, 44] width 278 height 16
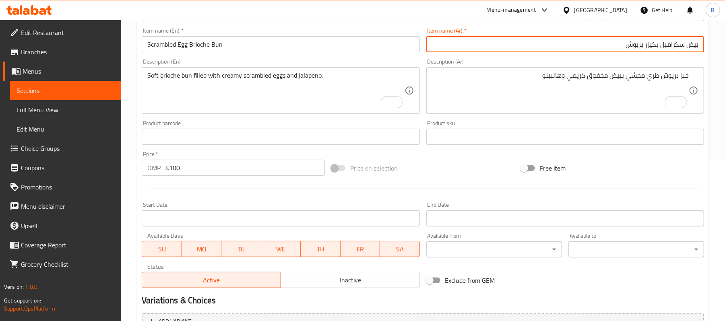
type input "بيض سكرامبل بكيزر بريوش"
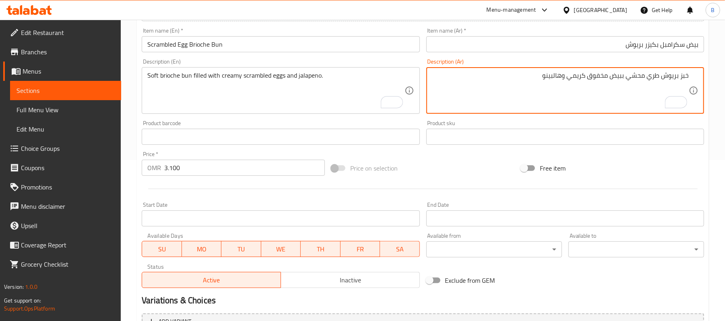
click at [684, 76] on textarea "خبز بريوش طري محشي ببيض مخفوق كريمي وهالبينو" at bounding box center [560, 91] width 257 height 38
click at [517, 80] on textarea "كيزر بريوش طري محشي ببيض مخفوق كريمي وهالبينو" at bounding box center [560, 91] width 257 height 38
click at [534, 77] on textarea "كيزر بريوش طري محشي ببيض مخفوق كريمي وهالبينو" at bounding box center [560, 91] width 257 height 38
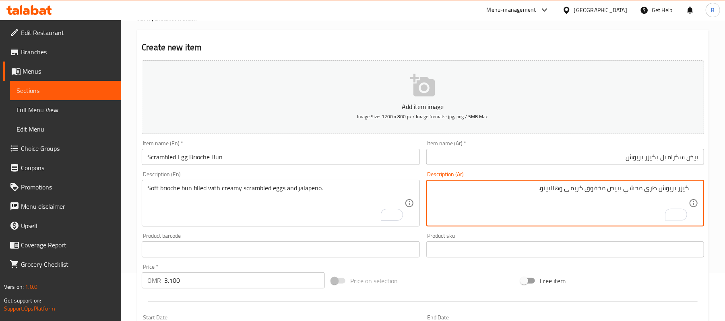
scroll to position [0, 0]
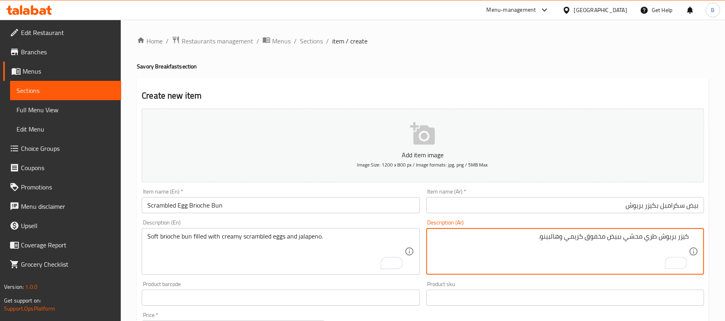
type textarea "كيزر بريوش طري محشي ببيض مخفوق كريمي وهالبينو."
click at [674, 207] on input "بيض سكرامبل بكيزر بريوش" at bounding box center [565, 205] width 278 height 16
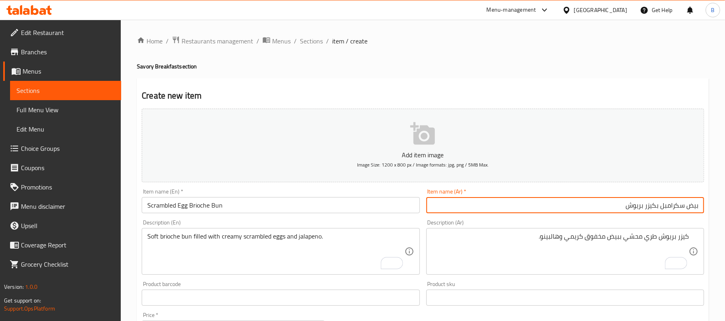
click at [674, 207] on input "بيض سكرامبل بكيزر بريوش" at bounding box center [565, 205] width 278 height 16
click at [620, 209] on input "بيض سكرامبل بكيزر بريوش" at bounding box center [565, 205] width 278 height 16
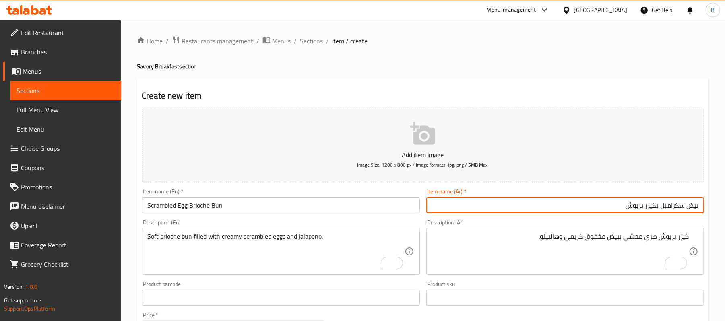
click at [620, 209] on input "بيض سكرامبل بكيزر بريوش" at bounding box center [565, 205] width 278 height 16
click at [602, 213] on input "بيض سكرامبل بكيزر بريوش" at bounding box center [565, 205] width 278 height 16
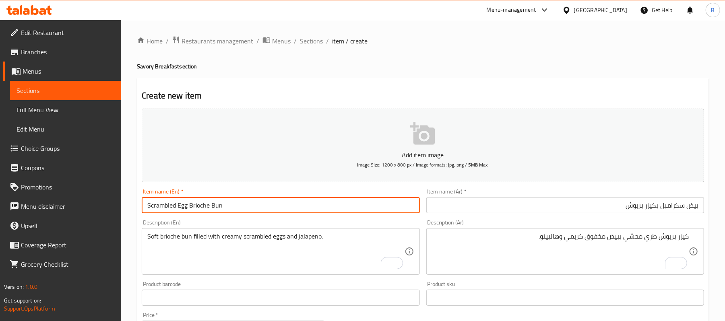
click at [243, 211] on input "Scrambled Egg Brioche Bun" at bounding box center [281, 205] width 278 height 16
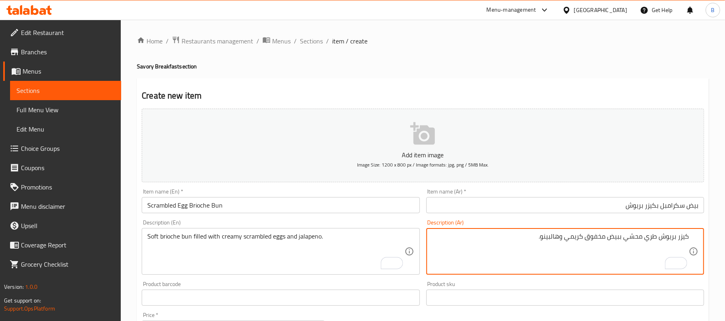
click at [554, 242] on textarea "كيزر بريوش طري محشي ببيض مخفوق كريمي وهالبينو." at bounding box center [560, 252] width 257 height 38
click at [517, 265] on textarea "كيزر بريوش طري محشي ببيض مخفوق كريمي وهالبينو." at bounding box center [560, 252] width 257 height 38
click at [534, 244] on textarea "كيزر بريوش طري محشي ببيض مخفوق كريمي وهالبينو." at bounding box center [560, 252] width 257 height 38
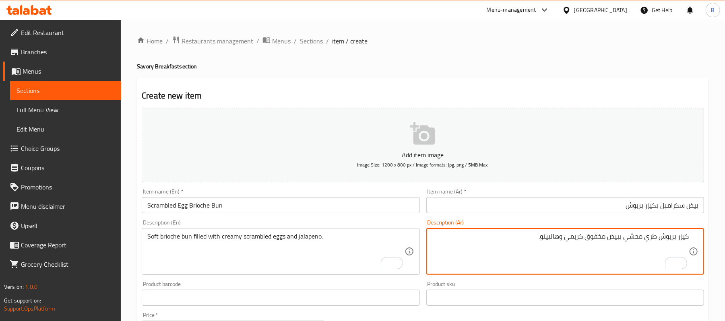
click at [534, 244] on textarea "كيزر بريوش طري محشي ببيض مخفوق كريمي وهالبينو." at bounding box center [560, 252] width 257 height 38
click at [509, 242] on textarea "كيزر بريوش طري محشي ببيض مخفوق كريمي وهالبينو." at bounding box center [560, 252] width 257 height 38
click at [584, 246] on textarea "كيزر بريوش طري محشي ببيض مخفوق كريمي وهالبينو." at bounding box center [560, 252] width 257 height 38
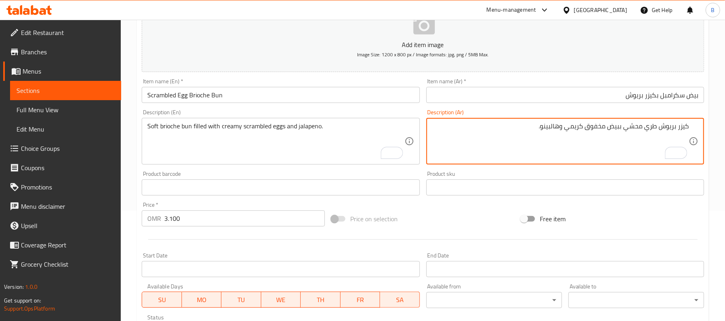
scroll to position [107, 0]
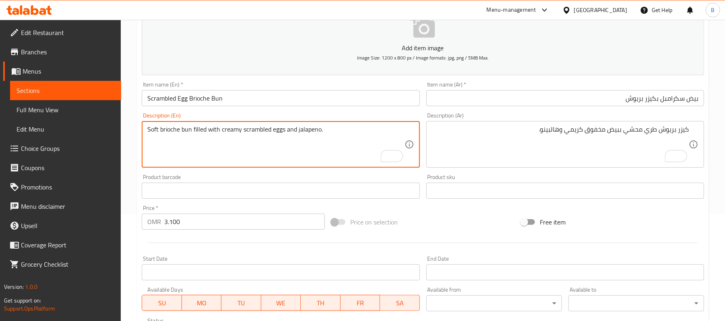
click at [261, 128] on textarea "Soft brioche bun filled with creamy scrambled eggs and jalapeno." at bounding box center [275, 145] width 257 height 38
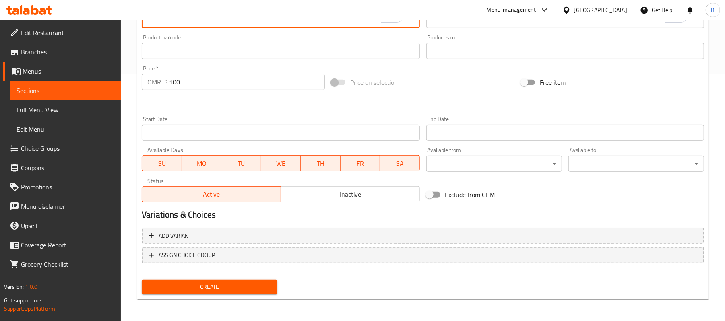
click at [242, 283] on span "Create" at bounding box center [209, 287] width 123 height 10
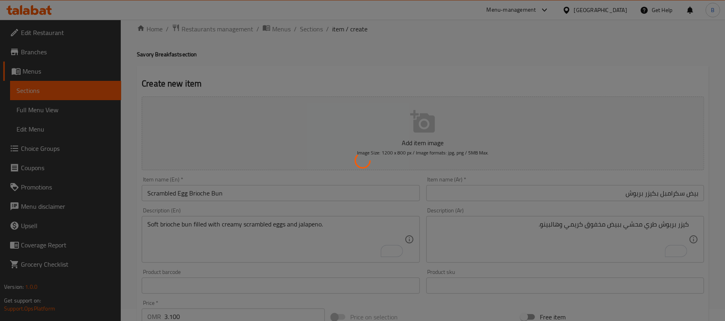
scroll to position [0, 0]
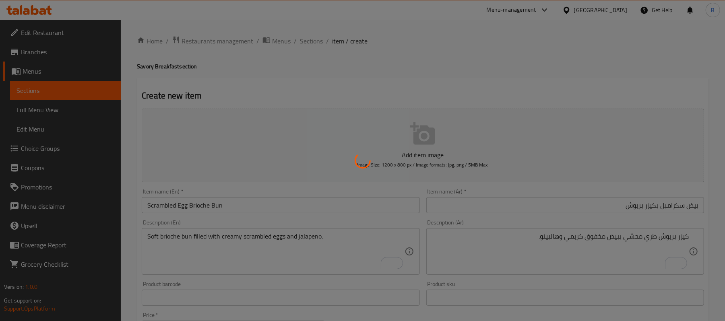
type input "0"
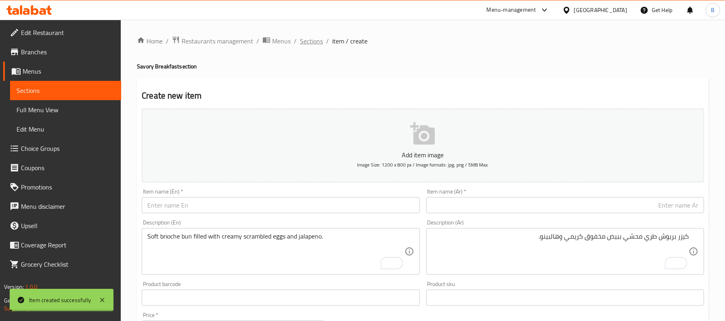
click at [304, 38] on span "Sections" at bounding box center [311, 41] width 23 height 10
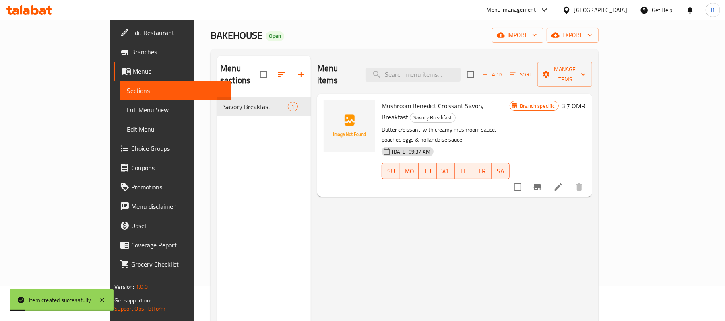
scroll to position [54, 0]
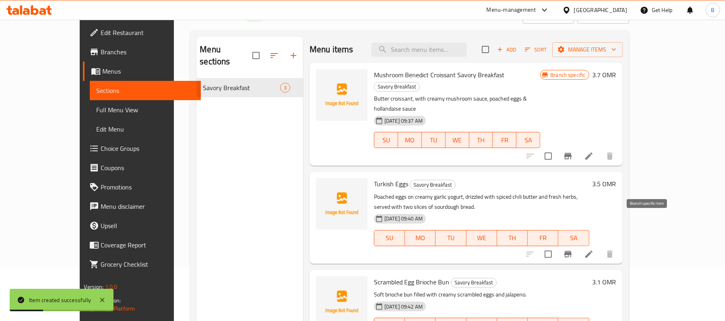
click at [573, 250] on icon "Branch-specific-item" at bounding box center [568, 255] width 10 height 10
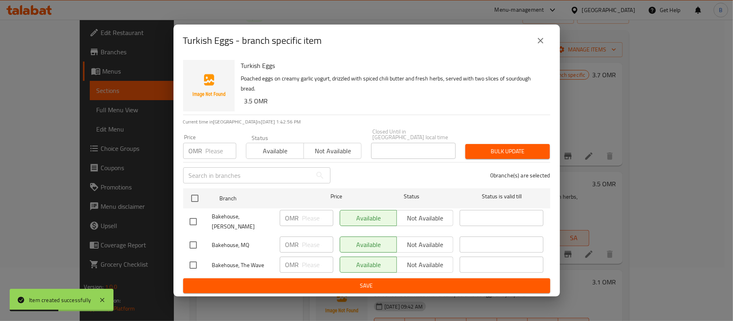
click at [195, 221] on input "checkbox" at bounding box center [193, 221] width 17 height 17
checkbox input "true"
click at [194, 259] on input "checkbox" at bounding box center [193, 265] width 17 height 17
checkbox input "true"
click at [338, 159] on button "Not available" at bounding box center [333, 151] width 58 height 16
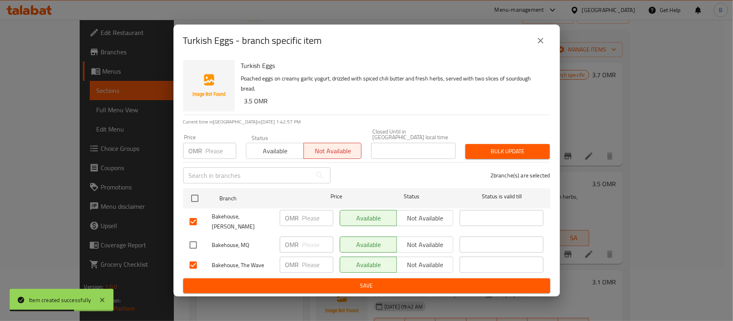
click at [504, 149] on span "Bulk update" at bounding box center [508, 152] width 72 height 10
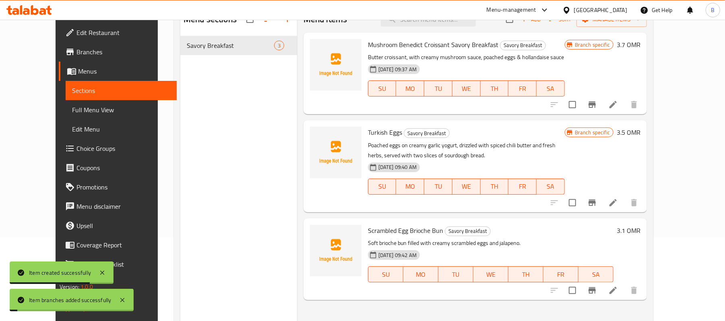
scroll to position [113, 0]
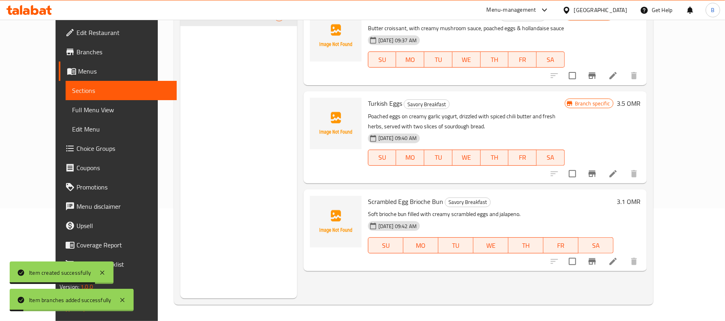
click at [596, 264] on icon "Branch-specific-item" at bounding box center [592, 262] width 7 height 6
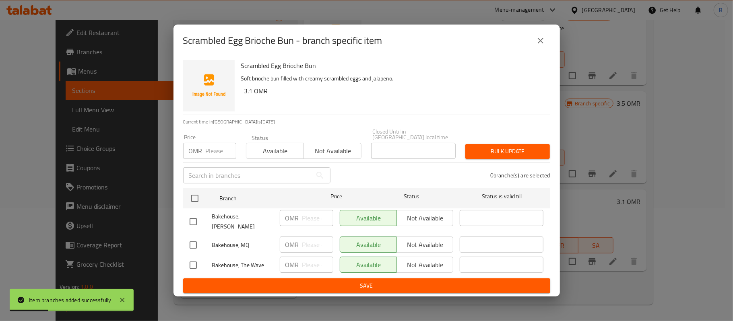
drag, startPoint x: 179, startPoint y: 217, endPoint x: 185, endPoint y: 217, distance: 6.0
click at [182, 217] on div "Scrambled Egg Brioche Bun Soft brioche bun filled with creamy scrambled eggs an…" at bounding box center [367, 177] width 387 height 240
click at [187, 217] on input "checkbox" at bounding box center [193, 221] width 17 height 17
checkbox input "true"
click at [194, 257] on input "checkbox" at bounding box center [193, 265] width 17 height 17
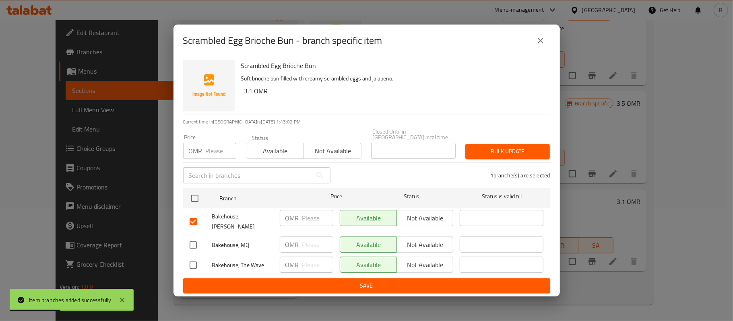
checkbox input "true"
click at [349, 149] on span "Not available" at bounding box center [332, 151] width 51 height 12
click at [487, 145] on button "Bulk update" at bounding box center [507, 151] width 85 height 15
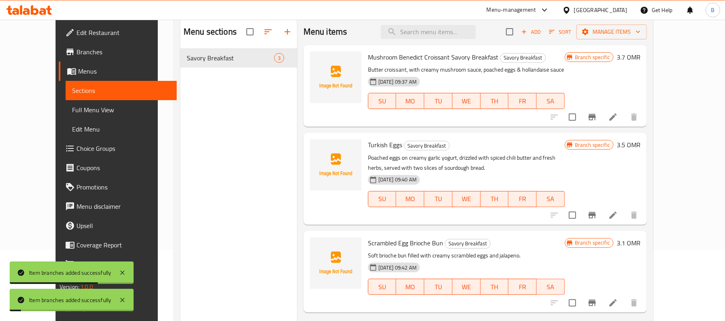
scroll to position [6, 0]
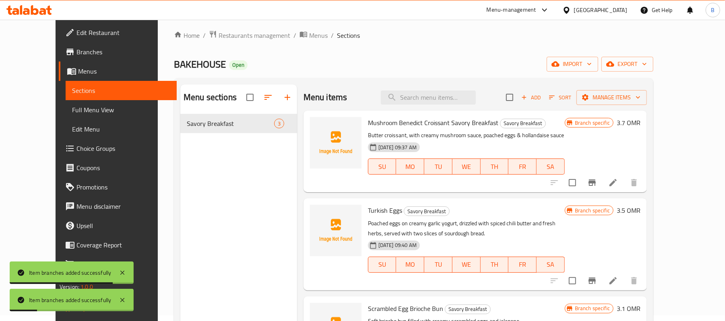
click at [602, 184] on button "Branch-specific-item" at bounding box center [592, 182] width 19 height 19
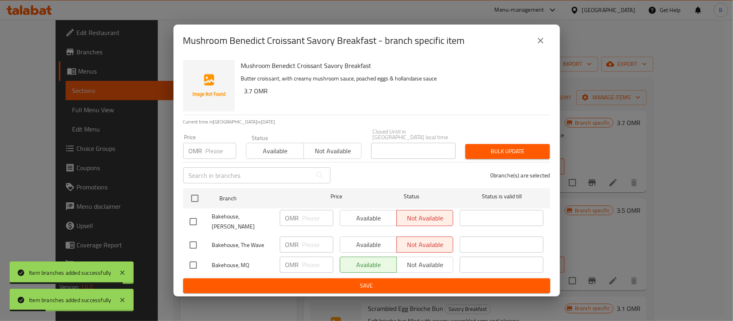
click at [603, 169] on div "Mushroom Benedict Croissant Savory Breakfast - branch specific item Mushroom Be…" at bounding box center [366, 160] width 733 height 321
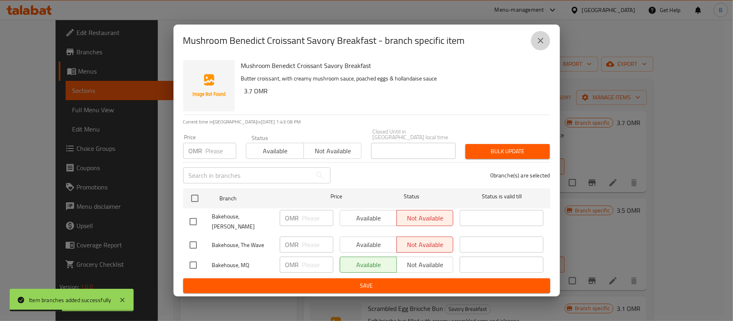
click at [542, 46] on icon "close" at bounding box center [541, 41] width 10 height 10
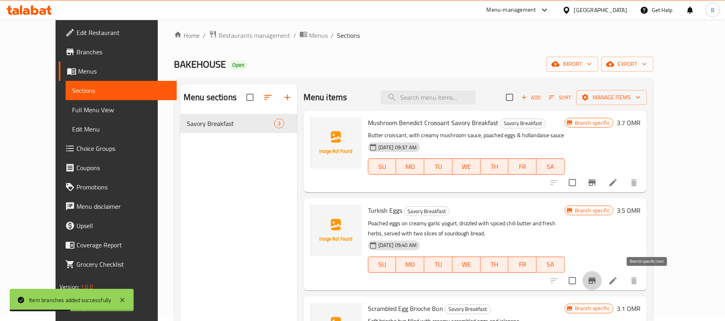
click at [597, 277] on icon "Branch-specific-item" at bounding box center [592, 281] width 10 height 10
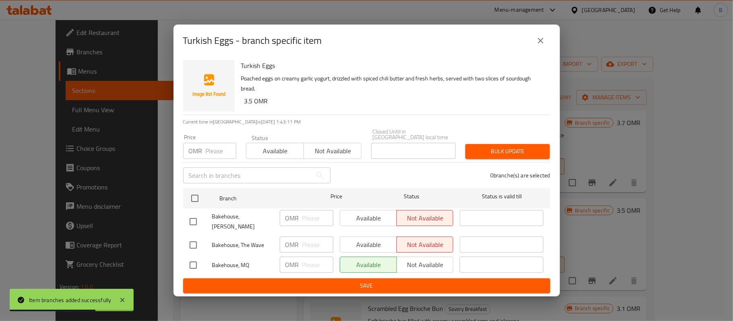
click at [543, 44] on icon "close" at bounding box center [541, 41] width 10 height 10
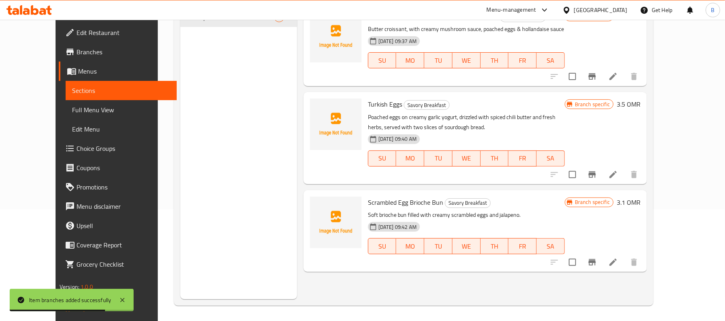
scroll to position [113, 0]
click at [602, 261] on button "Branch-specific-item" at bounding box center [592, 261] width 19 height 19
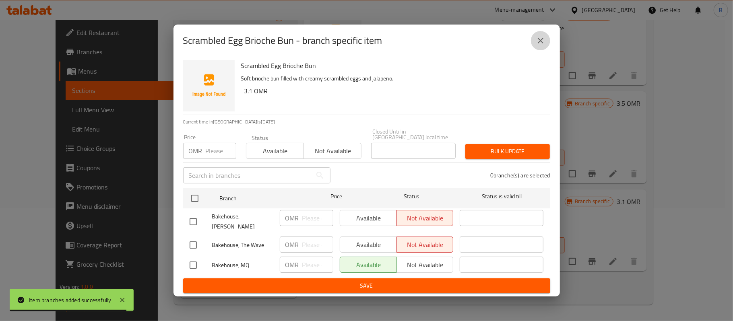
click at [540, 44] on icon "close" at bounding box center [541, 41] width 10 height 10
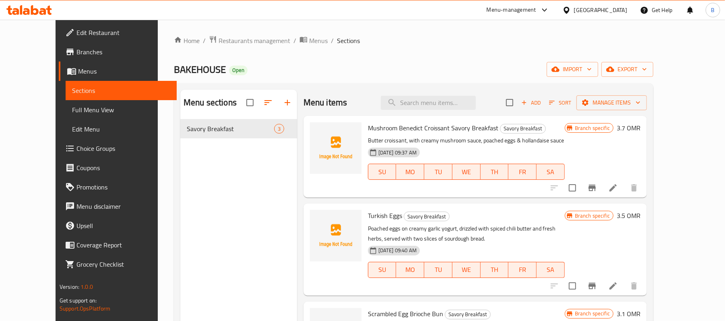
scroll to position [0, 0]
drag, startPoint x: 733, startPoint y: 1, endPoint x: 618, endPoint y: 23, distance: 116.5
click at [488, 39] on ol "Home / Restaurants management / Menus / Sections" at bounding box center [414, 41] width 480 height 10
click at [278, 97] on button "button" at bounding box center [287, 102] width 19 height 19
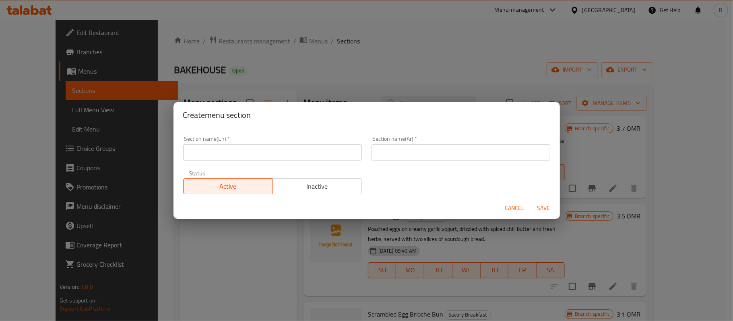
click at [264, 163] on div "Section name(En)   * Section name(En) *" at bounding box center [272, 148] width 188 height 34
click at [260, 160] on input "text" at bounding box center [272, 153] width 179 height 16
paste input "Sweet Breakfast"
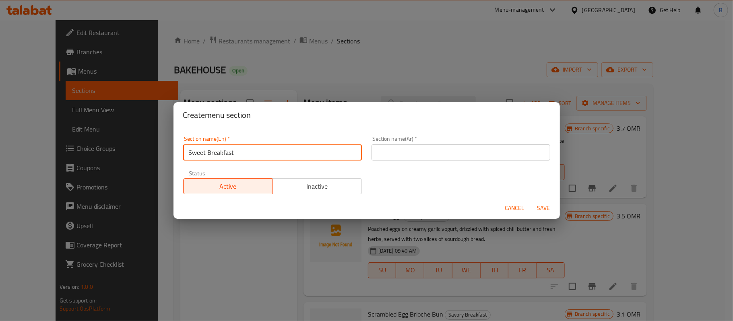
type input "Sweet Breakfast"
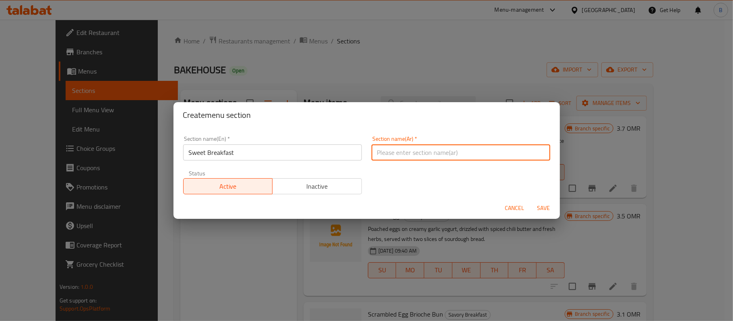
click at [451, 149] on input "text" at bounding box center [461, 153] width 179 height 16
paste input "فطور حلو"
type input "فطور حلو"
click at [538, 202] on button "Save" at bounding box center [544, 208] width 26 height 15
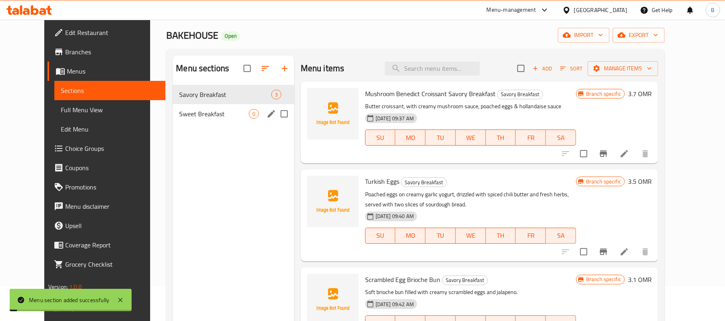
scroll to position [54, 0]
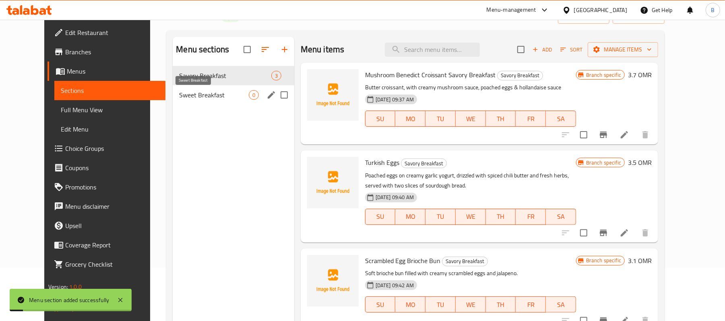
click at [215, 90] on span "Sweet Breakfast" at bounding box center [213, 95] width 69 height 10
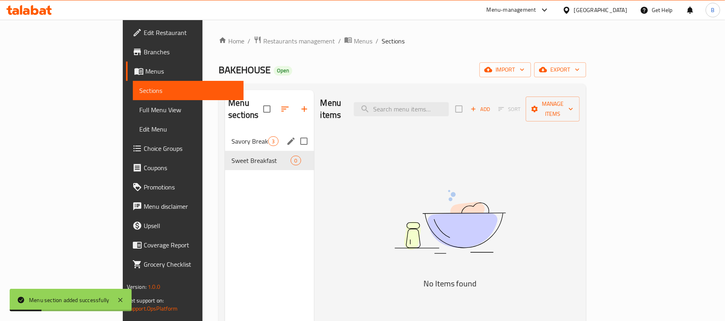
click at [269, 138] on span "3" at bounding box center [273, 142] width 9 height 8
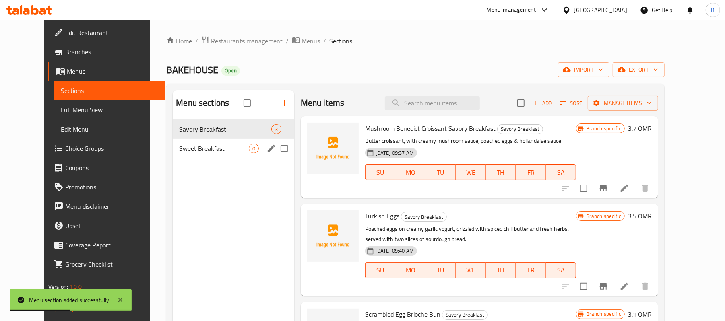
click at [213, 156] on div "Sweet Breakfast 0" at bounding box center [233, 148] width 121 height 19
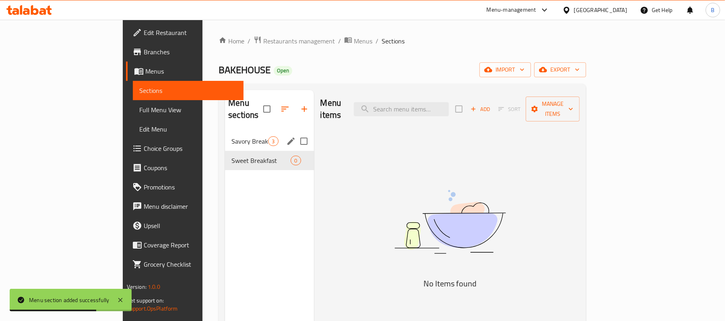
click at [232, 137] on span "Savory Breakfast" at bounding box center [250, 142] width 37 height 10
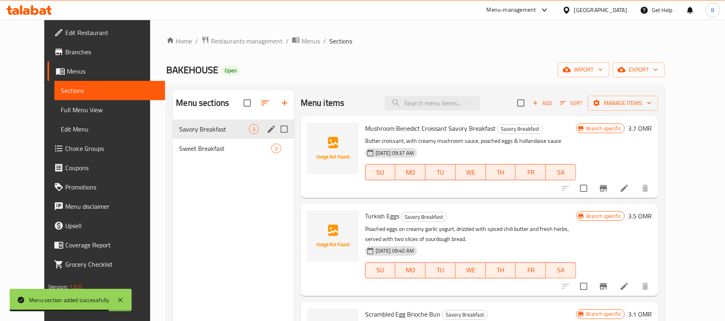
click at [202, 136] on div "Savory Breakfast 3" at bounding box center [233, 129] width 121 height 19
click at [201, 143] on div "Sweet Breakfast 0" at bounding box center [233, 148] width 121 height 19
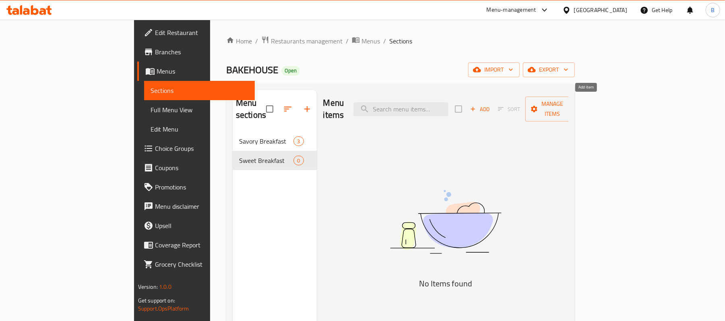
click at [491, 105] on span "Add" at bounding box center [480, 109] width 22 height 9
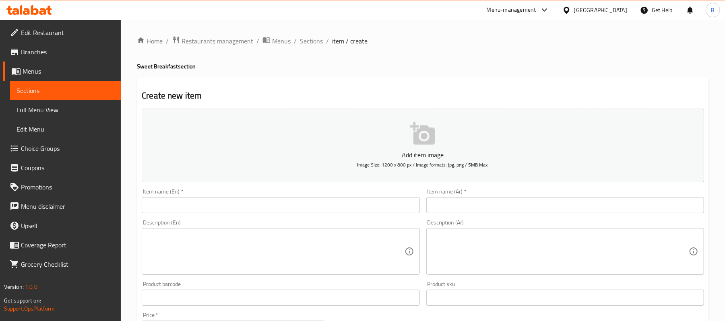
drag, startPoint x: 308, startPoint y: 192, endPoint x: 289, endPoint y: 212, distance: 27.6
click at [308, 192] on div at bounding box center [362, 160] width 725 height 321
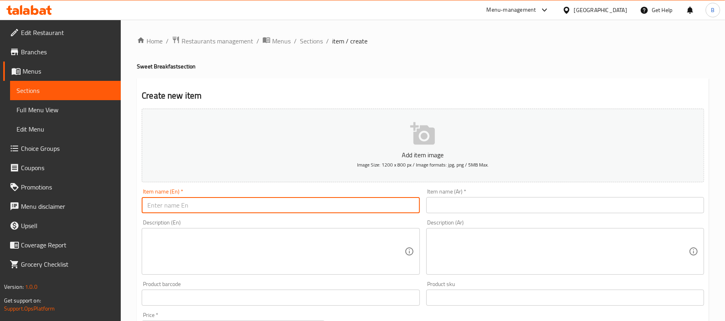
click at [289, 212] on input "text" at bounding box center [281, 205] width 278 height 16
paste input "Crème Brulee French Toast"
click at [160, 210] on input "Crème Brulee French Toast" at bounding box center [281, 205] width 278 height 16
click at [157, 208] on input "Crème Brulee French Toast" at bounding box center [281, 205] width 278 height 16
type input "Creme Brulee French Toast"
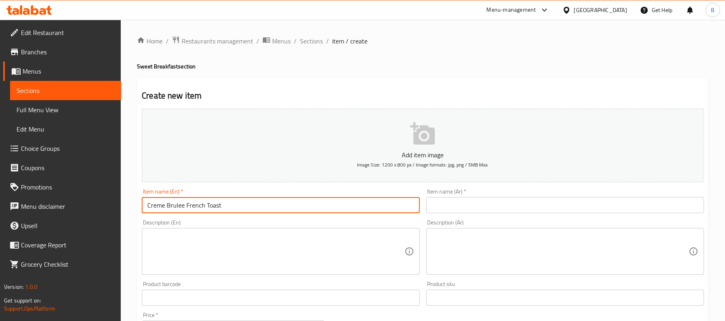
click at [477, 213] on input "text" at bounding box center [565, 205] width 278 height 16
paste input "فرنتش توست كريم بروليه"
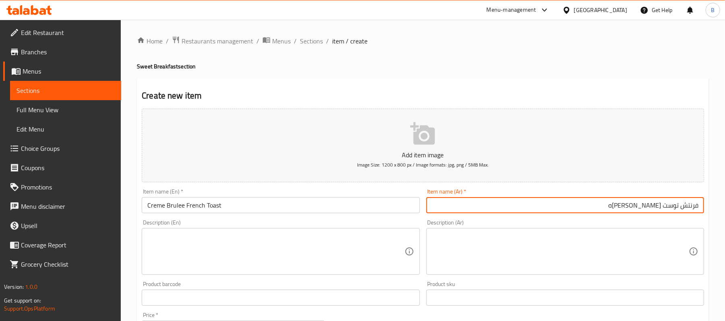
type input "فرنتش توست كريم بروليه"
click at [276, 205] on input "Creme Brulee French Toast" at bounding box center [281, 205] width 278 height 16
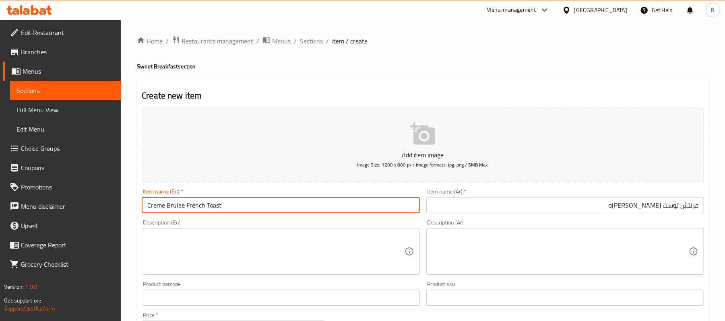
click at [276, 205] on input "Creme Brulee French Toast" at bounding box center [281, 205] width 278 height 16
click at [259, 211] on input "Creme Brulee French Toast" at bounding box center [281, 205] width 278 height 16
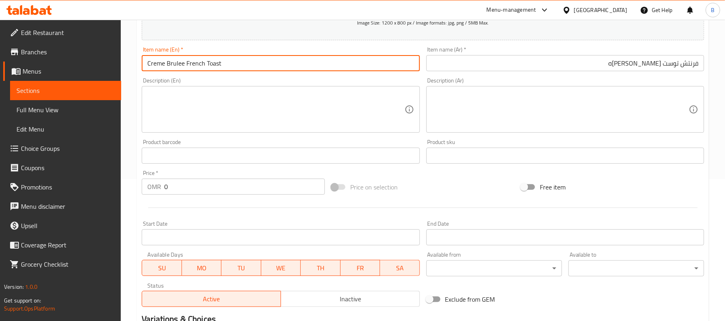
scroll to position [247, 0]
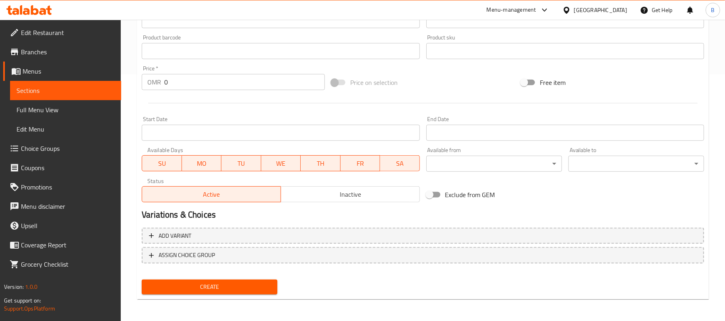
click at [225, 98] on div at bounding box center [423, 103] width 569 height 20
click at [229, 87] on input "0" at bounding box center [244, 82] width 161 height 16
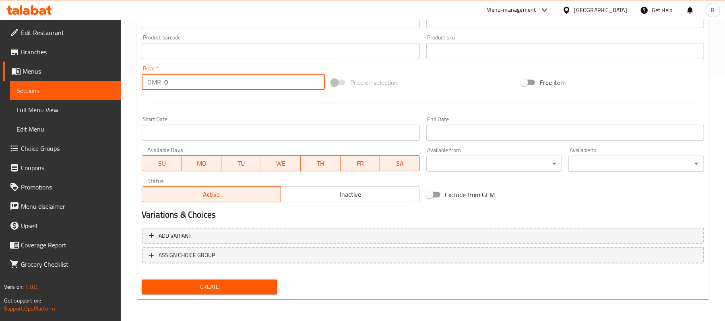
click at [229, 87] on input "0" at bounding box center [244, 82] width 161 height 16
paste input "3.95"
type input "3.950"
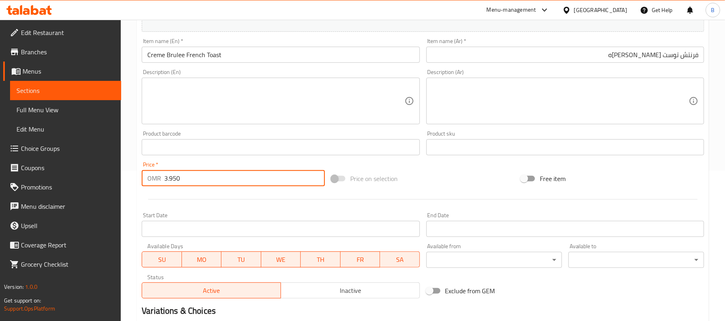
scroll to position [139, 0]
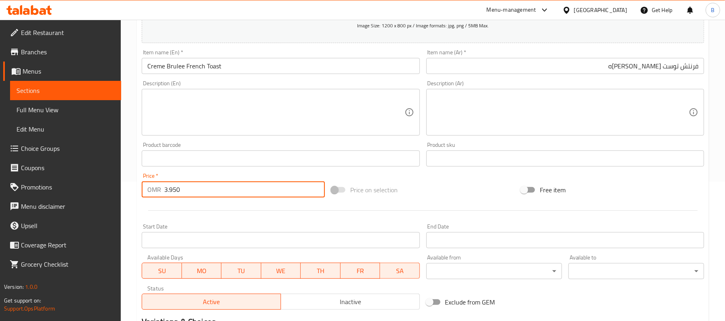
click at [268, 115] on textarea at bounding box center [275, 112] width 257 height 38
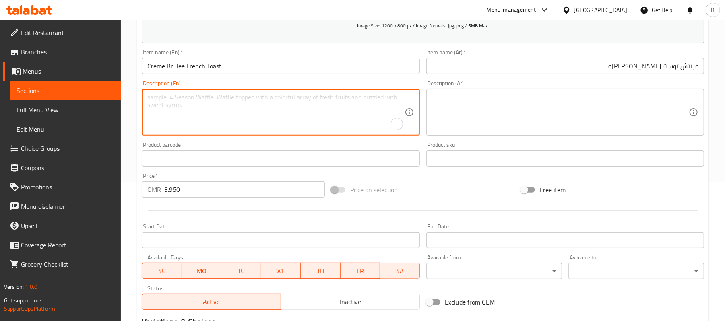
paste textarea "Homemade brioche bread, soaked in our rick vanilla custard sauce and topped wit…"
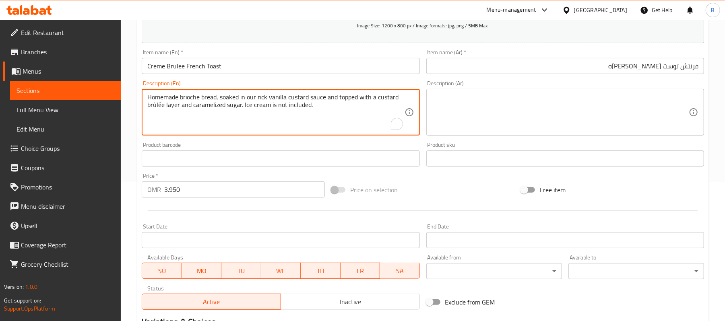
type textarea "Homemade brioche bread, soaked in our rick vanilla custard sauce and topped wit…"
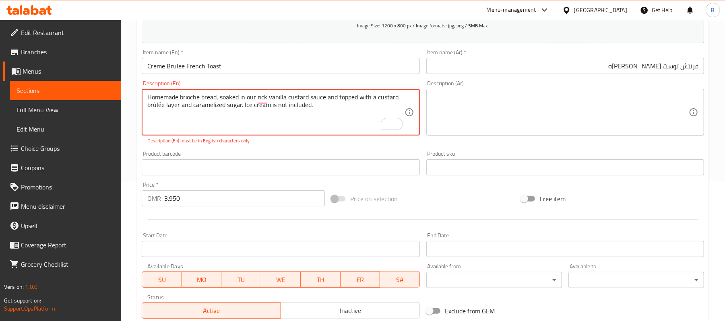
click at [545, 99] on textarea at bounding box center [560, 112] width 257 height 38
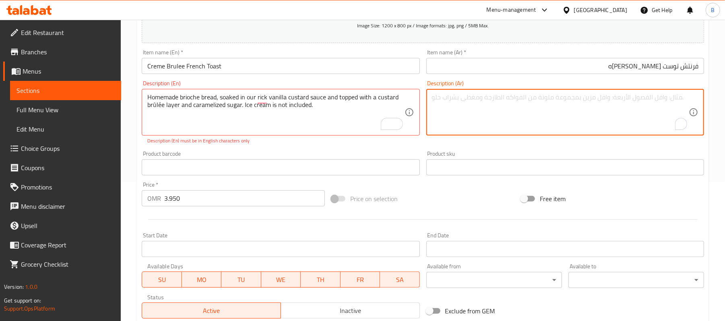
paste textarea "بريوش منقوع بصوص كاسترد فانيلا، مع طبقة بروليه وسكر مكرمل. الايس كريم يقدم كاضا…"
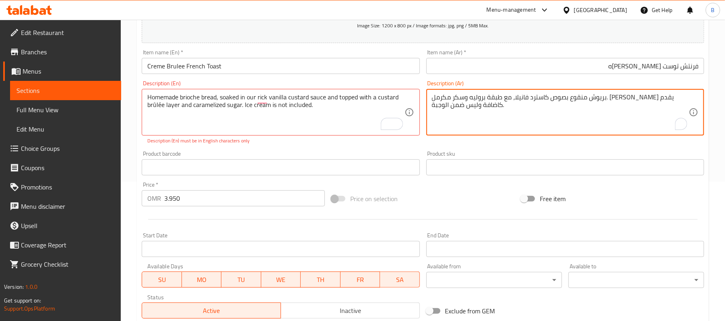
type textarea "بريوش منقوع بصوص كاسترد فانيلا، مع طبقة بروليه وسكر مكرمل. الايس كريم يقدم كاضا…"
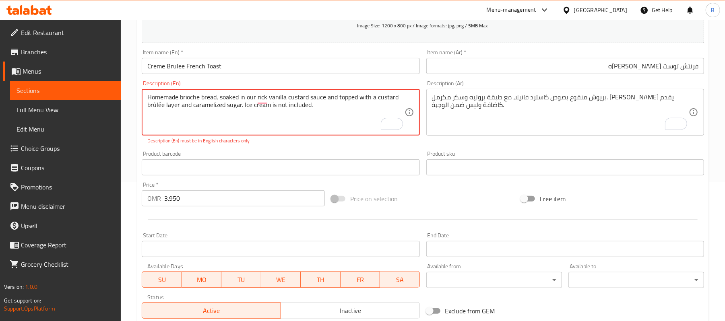
click at [157, 106] on textarea "Homemade brioche bread, soaked in our rick vanilla custard sauce and topped wit…" at bounding box center [275, 112] width 257 height 38
click at [205, 129] on textarea "Homemade brioche bread, soaked in our rick vanilla custard sauce and topped wit…" at bounding box center [275, 112] width 257 height 38
click at [299, 120] on textarea "Homemade brioche bread, soaked in our rick vanilla custard sauce and topped wit…" at bounding box center [275, 112] width 257 height 38
type textarea "Homemade brioche bread, soaked in our rick vanilla custard sauce and topped wit…"
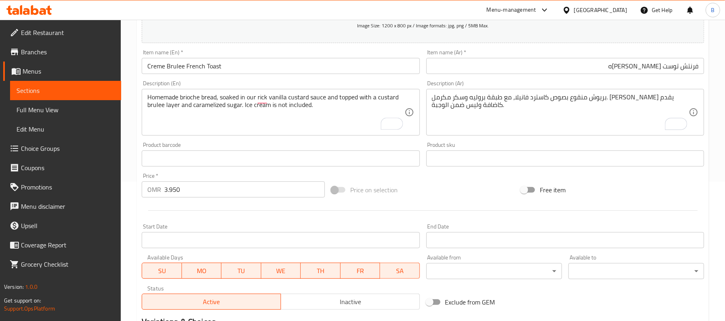
click at [329, 147] on div "Add item image Image Size: 1200 x 800 px / Image formats: jpg, png / 5MB Max. I…" at bounding box center [423, 139] width 569 height 347
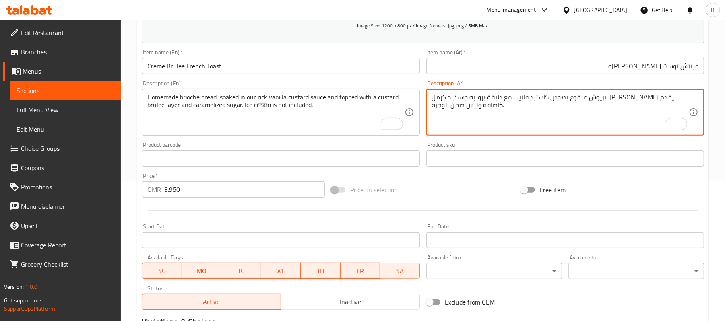
click at [585, 105] on textarea "بريوش منقوع بصوص كاسترد فانيلا، مع طبقة بروليه وسكر مكرمل. الايس كريم يقدم كاضا…" at bounding box center [560, 112] width 257 height 38
click at [572, 115] on textarea "بريوش منقوع بصوص كاسترد فانيلا، مع طبقة بروليه وسكر مكرمل. الايس كريم يقدم كاضا…" at bounding box center [560, 112] width 257 height 38
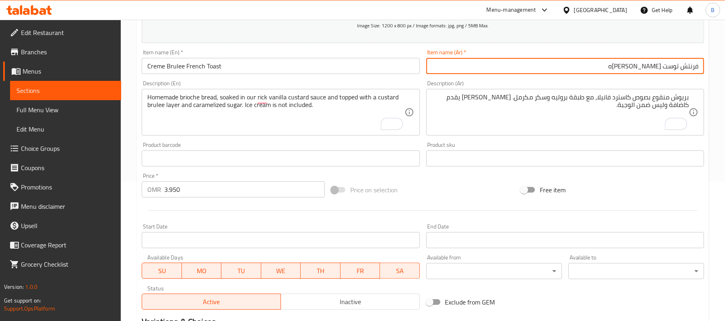
click at [689, 66] on input "فرنتش توست كريم بروليه" at bounding box center [565, 66] width 278 height 16
type input "فرنش توست [PERSON_NAME]"
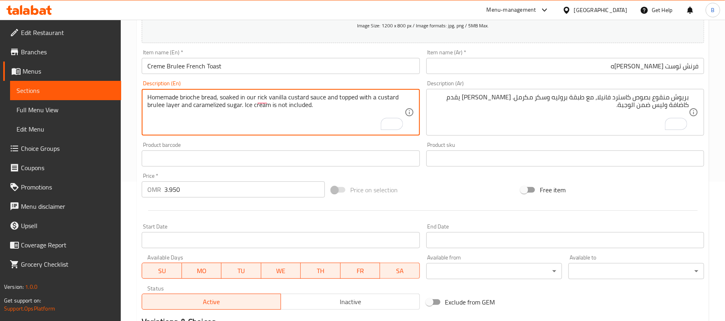
click at [205, 95] on textarea "Homemade brioche bread, soaked in our rick vanilla custard sauce and topped wit…" at bounding box center [275, 112] width 257 height 38
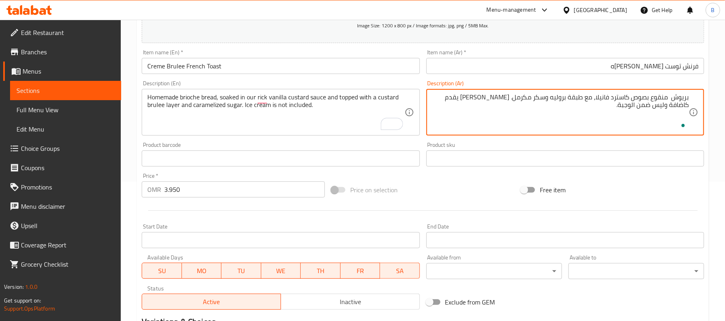
paste textarea "زلي الصنعمن"
click at [562, 100] on textarea "بريوش منزلي الصنع منقوع بصوص كاسترد فانيلا، مع طبقة بروليه وسكر مكرمل. الايس كر…" at bounding box center [560, 112] width 257 height 38
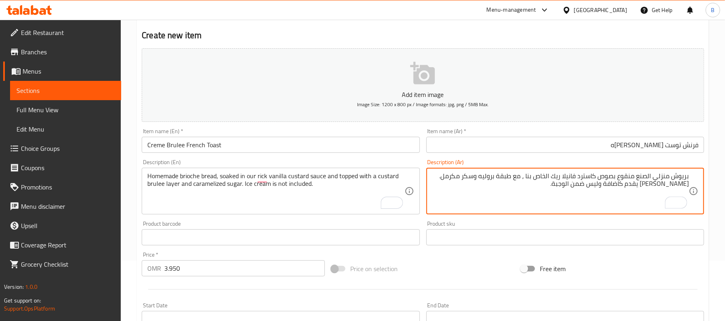
scroll to position [86, 0]
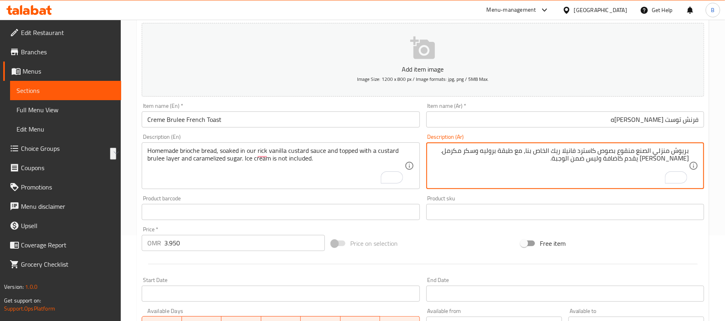
drag, startPoint x: 480, startPoint y: 153, endPoint x: 445, endPoint y: 155, distance: 35.1
click at [445, 155] on textarea "بريوش منزلي الصنع منقوع بصوص كاسترد فانيلا ريك الخاص بنا، مع طبقة بروليه وسكر م…" at bounding box center [560, 166] width 257 height 38
click at [480, 159] on textarea "بريوش منزلي الصنع منقوع بصوص كاسترد فانيلا ريك الخاص بنا، مع طبقة بروليه وسكر م…" at bounding box center [560, 166] width 257 height 38
click at [482, 152] on textarea "بريوش منزلي الصنع منقوع بصوص كاسترد فانيلا ريك الخاص بنا، مع طبقة بروليه وسكر م…" at bounding box center [560, 166] width 257 height 38
drag, startPoint x: 600, startPoint y: 160, endPoint x: 544, endPoint y: 161, distance: 56.4
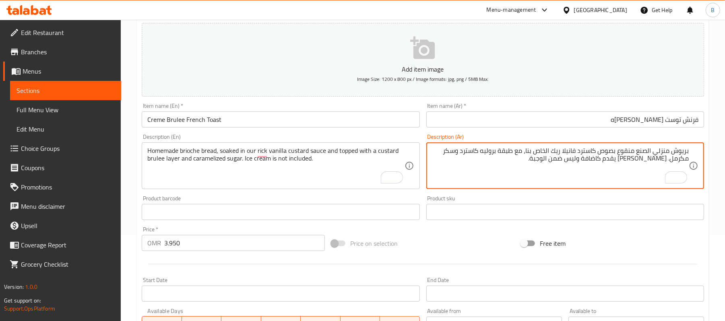
click at [544, 161] on textarea "بريوش منزلي الصنع منقوع بصوص كاسترد فانيلا ريك الخاص بنا، مع طبقة بروليه كاسترد…" at bounding box center [560, 166] width 257 height 38
click at [481, 173] on textarea "بريوش منزلي الصنع منقوع بصوص كاسترد فانيلا ريك الخاص بنا، مع طبقة بروليه كاسترد…" at bounding box center [560, 166] width 257 height 38
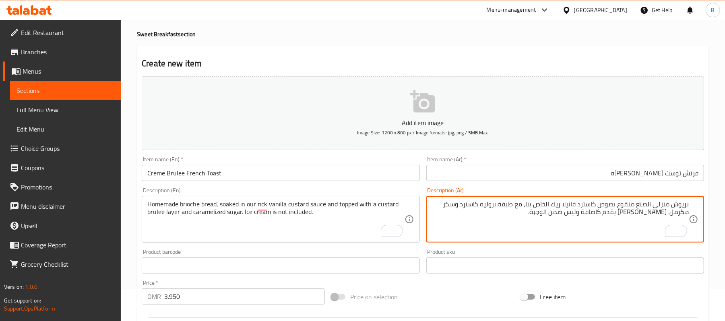
type textarea "بريوش منزلي الصنع منقوع بصوص كاسترد فانيلا ريك الخاص بنا، مع طبقة بروليه كاسترد…"
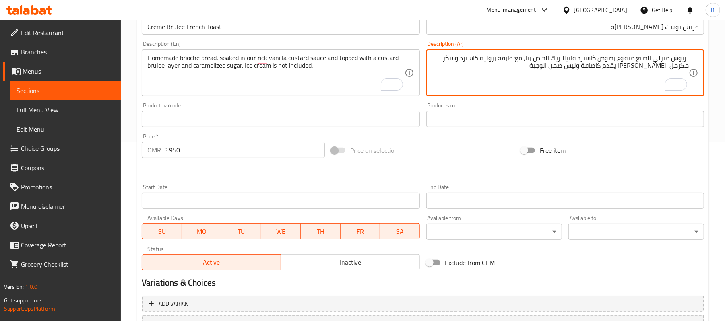
scroll to position [86, 0]
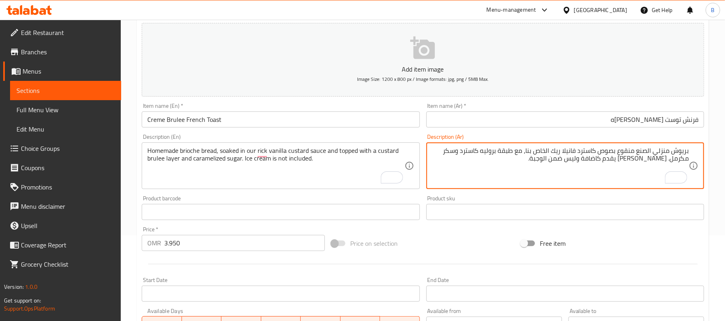
click at [539, 166] on textarea "بريوش منزلي الصنع منقوع بصوص كاسترد فانيلا ريك الخاص بنا، مع طبقة بروليه كاسترد…" at bounding box center [560, 166] width 257 height 38
click at [532, 168] on textarea "بريوش منزلي الصنع منقوع بصوص كاسترد فانيلا ريك الخاص بنا، مع طبقة بروليه كاسترد…" at bounding box center [560, 166] width 257 height 38
click at [321, 128] on input "Creme Brulee French Toast" at bounding box center [281, 120] width 278 height 16
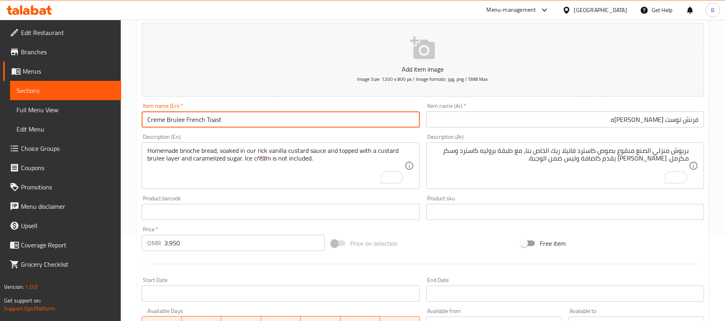
click at [321, 128] on input "Creme Brulee French Toast" at bounding box center [281, 120] width 278 height 16
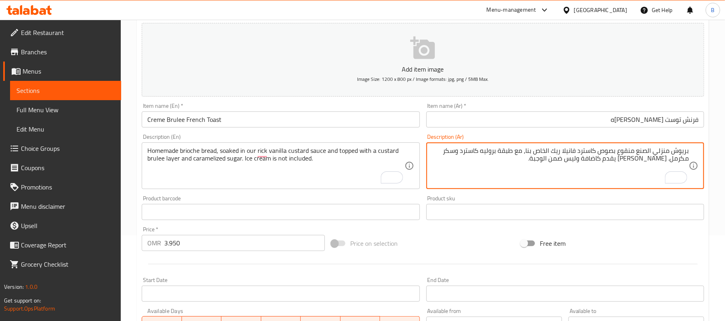
click at [535, 166] on textarea "بريوش منزلي الصنع منقوع بصوص كاسترد فانيلا ريك الخاص بنا، مع طبقة بروليه كاسترد…" at bounding box center [560, 166] width 257 height 38
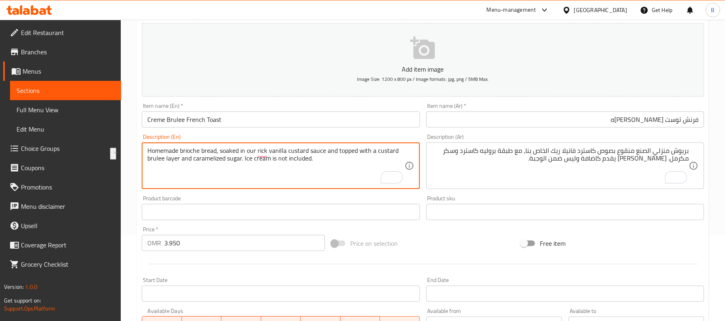
drag, startPoint x: 319, startPoint y: 161, endPoint x: 259, endPoint y: 160, distance: 60.8
click at [368, 161] on textarea "Homemade brioche bread, soaked in our rick vanilla custard sauce and topped wit…" at bounding box center [275, 166] width 257 height 38
drag, startPoint x: 324, startPoint y: 159, endPoint x: 318, endPoint y: 159, distance: 6.5
click at [318, 159] on textarea "Homemade brioche bread, soaked in our rick vanilla custard sauce and topped wit…" at bounding box center [275, 166] width 257 height 38
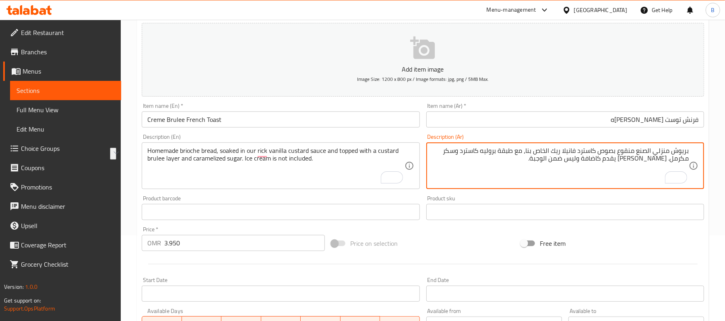
drag, startPoint x: 666, startPoint y: 158, endPoint x: 538, endPoint y: 159, distance: 127.6
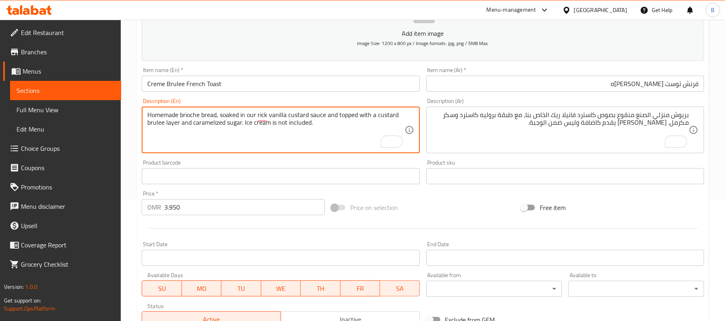
scroll to position [139, 0]
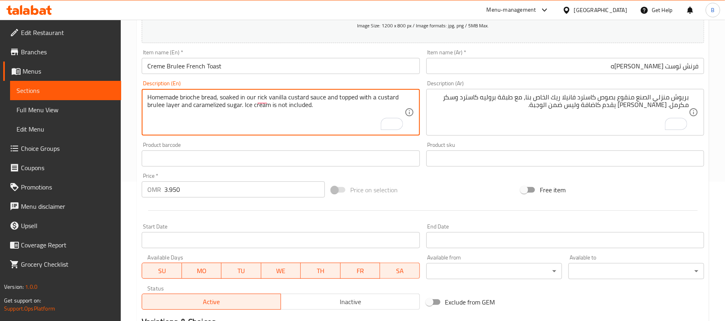
click at [284, 106] on textarea "Homemade brioche bread, soaked in our rick vanilla custard sauce and topped wit…" at bounding box center [275, 112] width 257 height 38
click at [289, 108] on textarea "Homemade brioche bread, soaked in our rick vanilla custard sauce and topped wit…" at bounding box center [275, 112] width 257 height 38
click at [287, 104] on textarea "Homemade brioche bread, soaked in our rick vanilla custard sauce and topped wit…" at bounding box center [275, 112] width 257 height 38
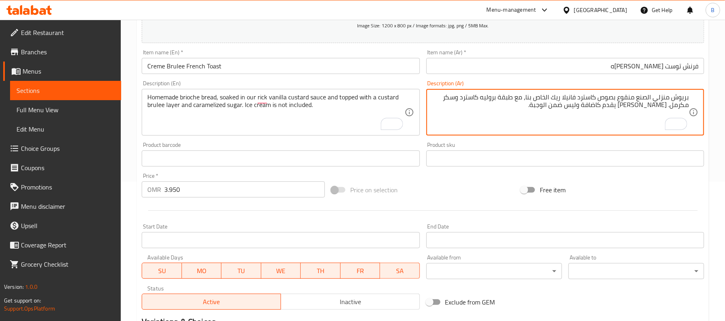
drag, startPoint x: 668, startPoint y: 103, endPoint x: 603, endPoint y: 106, distance: 65.7
click at [603, 106] on textarea "بريوش منزلي الصنع منقوع بصوص كاسترد فانيلا ريك الخاص بنا، مع طبقة بروليه كاسترد…" at bounding box center [560, 112] width 257 height 38
drag, startPoint x: 544, startPoint y: 107, endPoint x: 666, endPoint y: 110, distance: 122.4
click at [666, 110] on textarea "بريوش منزلي الصنع منقوع بصوص كاسترد فانيلا ريك الخاص بنا، مع طبقة بروليه كاسترد…" at bounding box center [560, 112] width 257 height 38
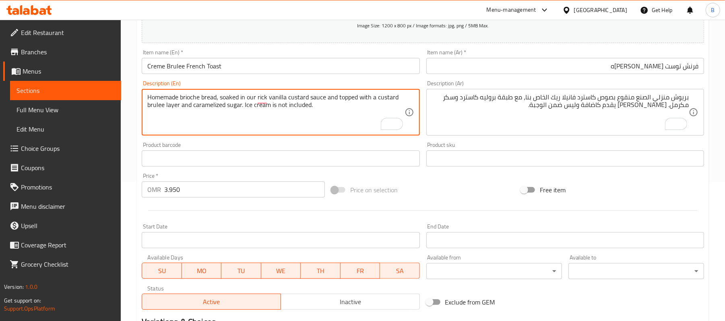
click at [286, 110] on textarea "Homemade brioche bread, soaked in our rick vanilla custard sauce and topped wit…" at bounding box center [275, 112] width 257 height 38
click at [332, 106] on textarea "Homemade brioche bread, soaked in our rick vanilla custard sauce and topped wit…" at bounding box center [275, 112] width 257 height 38
click at [339, 109] on textarea "Homemade brioche bread, soaked in our rick vanilla custard sauce and topped wit…" at bounding box center [275, 112] width 257 height 38
type textarea "Homemade brioche bread, soaked in our rick vanilla custard sauce and topped wit…"
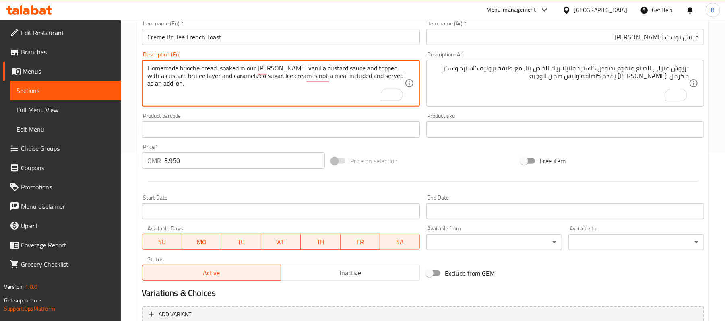
scroll to position [247, 0]
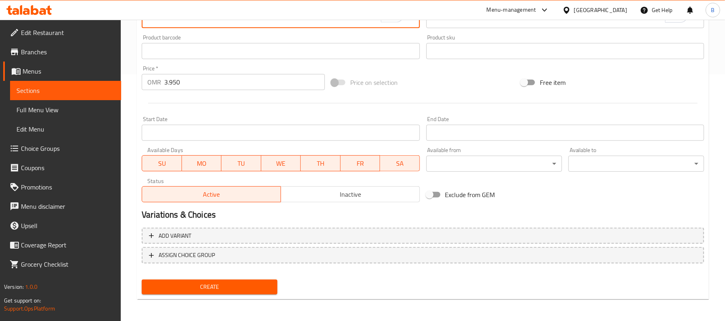
type textarea "Homemade brioche bread, soaked in our [PERSON_NAME] vanilla custard sauce and t…"
click at [306, 192] on span "Inactive" at bounding box center [350, 195] width 132 height 12
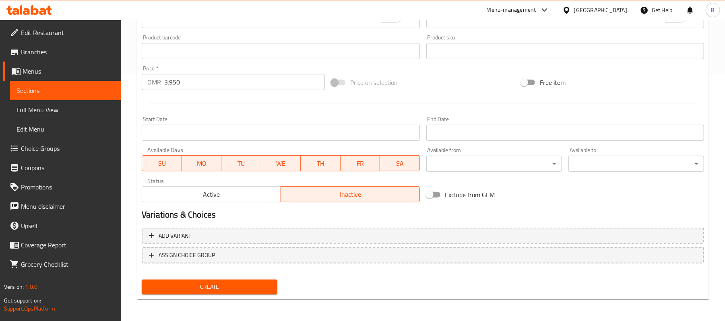
click at [247, 284] on span "Create" at bounding box center [209, 287] width 123 height 10
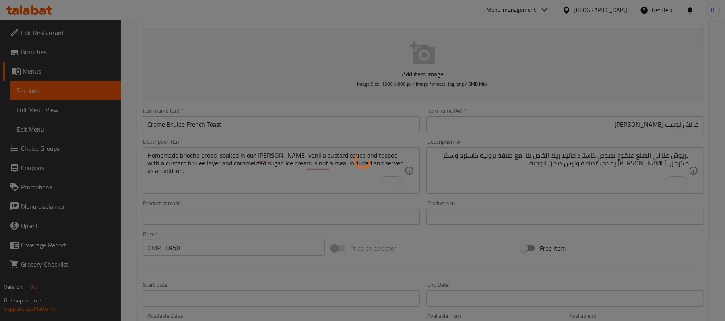
scroll to position [0, 0]
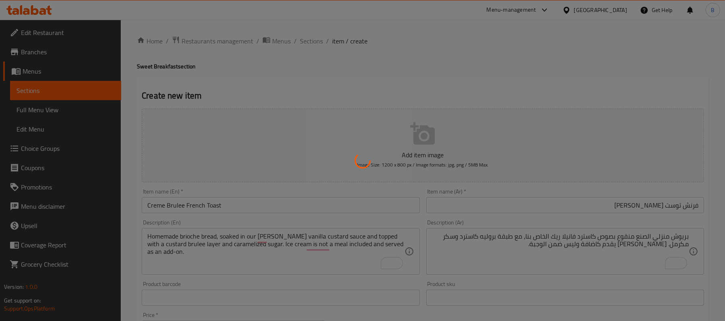
type input "0"
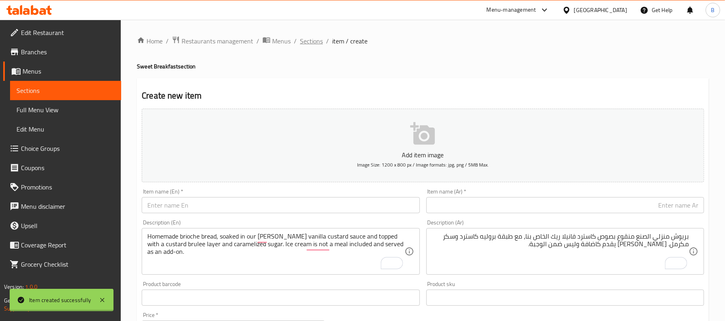
click at [305, 41] on div "Home / Restaurants management / Menus / Sections / item / create Sweet Breakfas…" at bounding box center [423, 294] width 572 height 517
click at [305, 41] on span "Sections" at bounding box center [311, 41] width 23 height 10
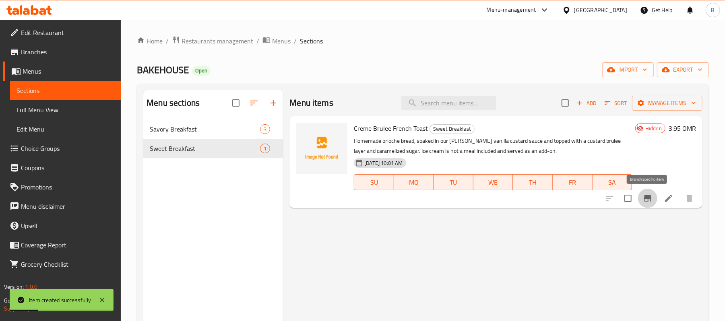
click at [643, 199] on icon "Branch-specific-item" at bounding box center [648, 199] width 10 height 10
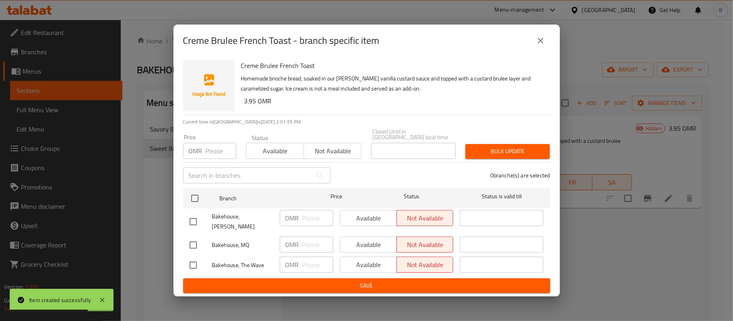
click at [539, 46] on icon "close" at bounding box center [541, 41] width 10 height 10
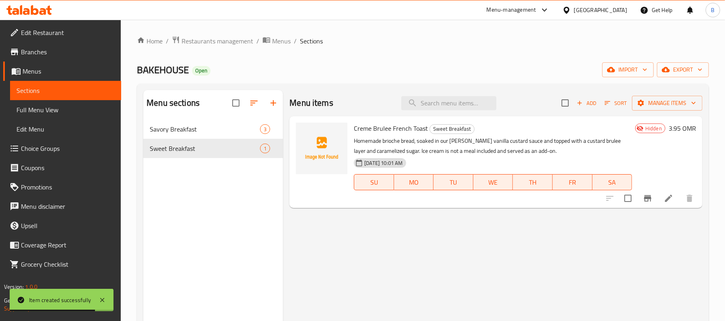
click at [667, 200] on icon at bounding box center [669, 199] width 10 height 10
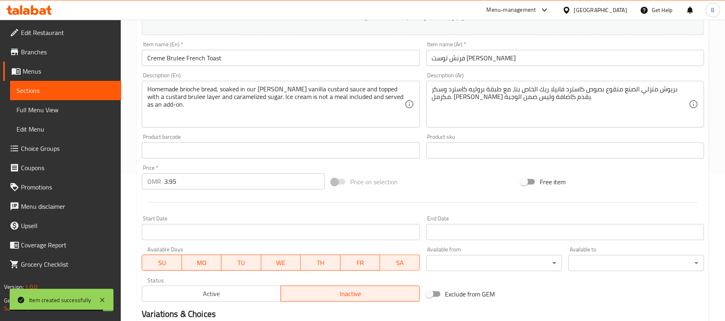
scroll to position [247, 0]
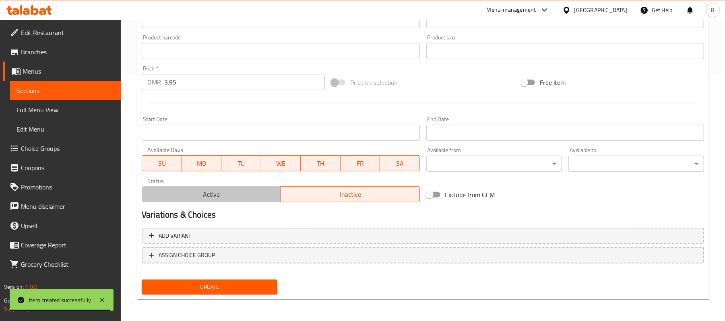
click at [249, 191] on span "Active" at bounding box center [211, 195] width 132 height 12
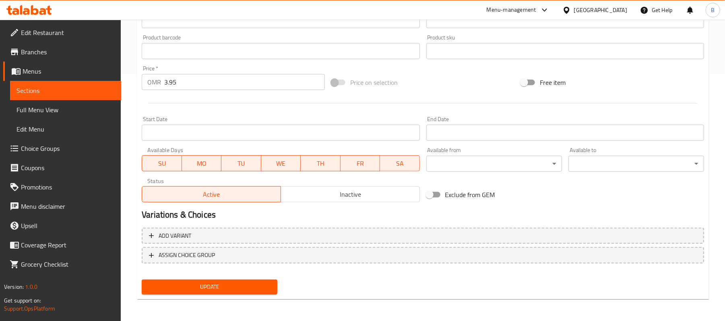
click at [237, 276] on div "Add item image Image Size: 1200 x 800 px / Image formats: jpg, png / 5MB Max. I…" at bounding box center [423, 78] width 569 height 439
click at [237, 277] on div "Update" at bounding box center [210, 287] width 142 height 21
click at [237, 280] on div "Update" at bounding box center [210, 287] width 142 height 21
click at [232, 296] on div "Update" at bounding box center [210, 287] width 142 height 21
click at [232, 287] on span "Update" at bounding box center [209, 287] width 123 height 10
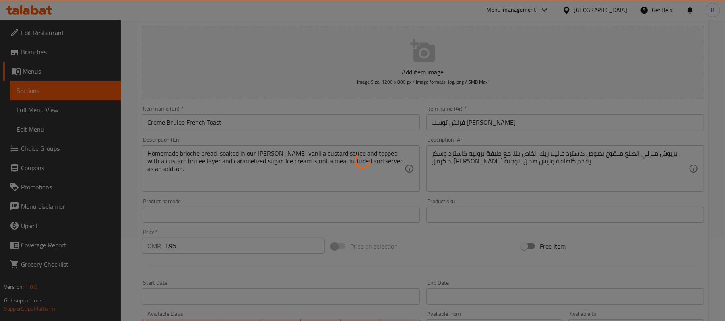
scroll to position [0, 0]
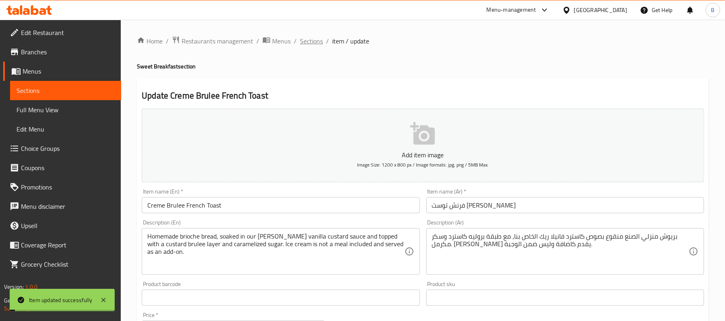
click at [316, 40] on span "Sections" at bounding box center [311, 41] width 23 height 10
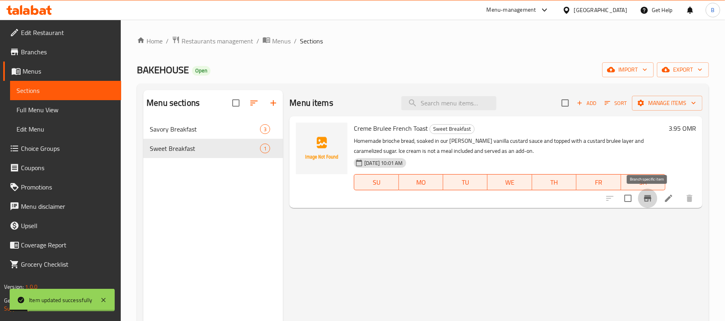
click at [648, 190] on button "Branch-specific-item" at bounding box center [647, 198] width 19 height 19
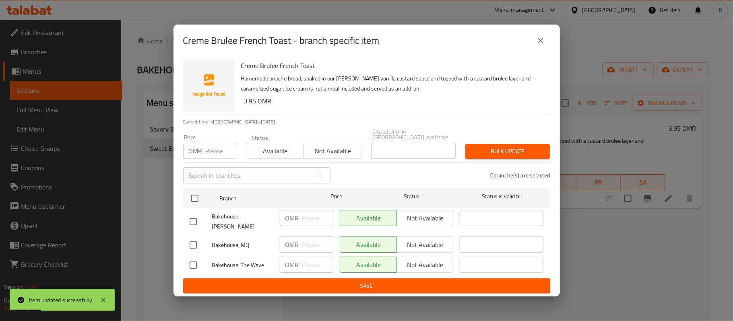
click at [194, 217] on input "checkbox" at bounding box center [193, 221] width 17 height 17
checkbox input "true"
click at [190, 261] on input "checkbox" at bounding box center [193, 265] width 17 height 17
checkbox input "true"
click at [268, 281] on span "Save" at bounding box center [367, 286] width 354 height 10
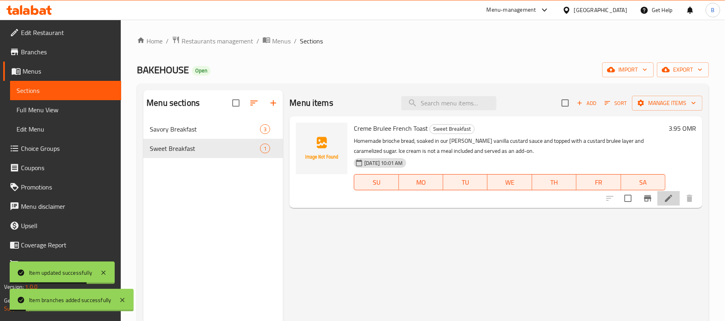
click at [661, 195] on li at bounding box center [669, 198] width 23 height 14
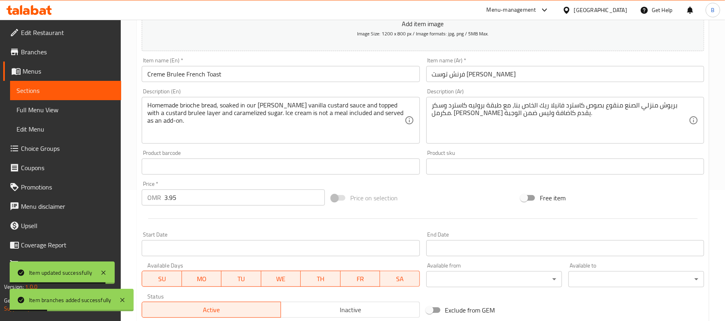
scroll to position [247, 0]
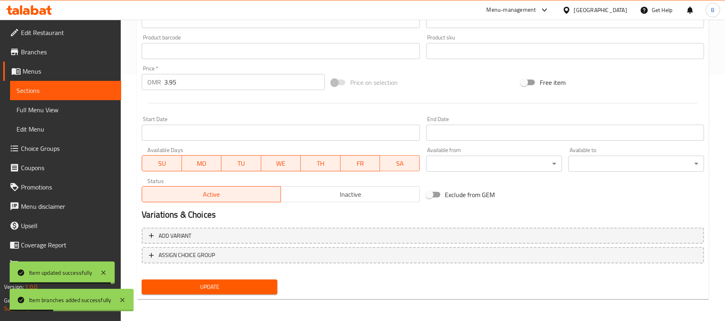
click at [355, 197] on span "Inactive" at bounding box center [350, 195] width 132 height 12
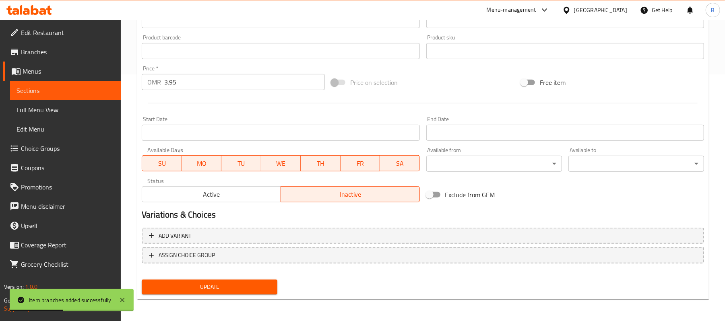
click at [241, 282] on span "Update" at bounding box center [209, 287] width 123 height 10
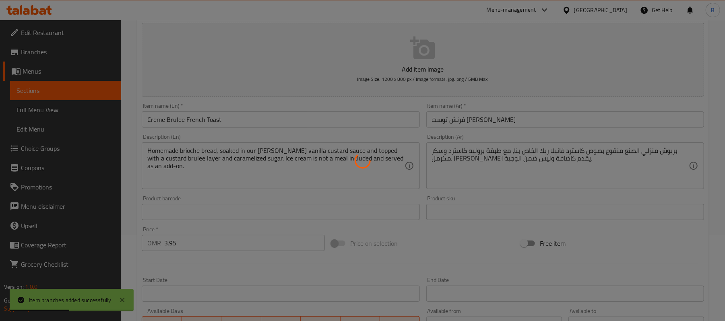
scroll to position [0, 0]
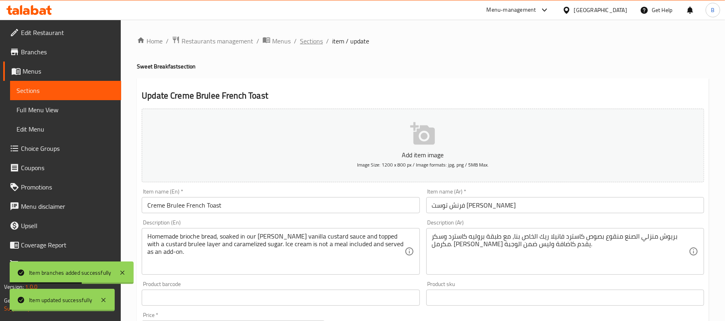
click at [308, 37] on span "Sections" at bounding box center [311, 41] width 23 height 10
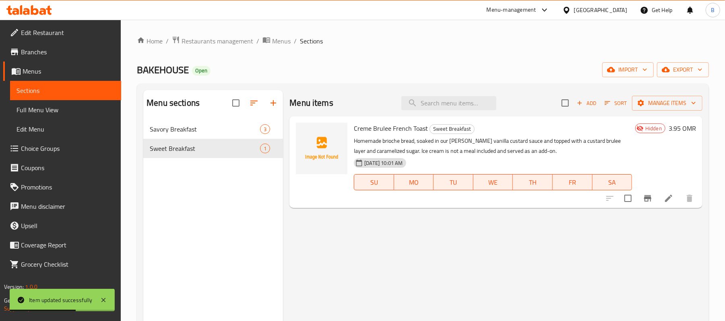
click at [413, 126] on span "Creme Brulee French Toast" at bounding box center [391, 128] width 74 height 12
copy h6 "Creme Brulee French Toast"
click at [413, 126] on span "Creme Brulee French Toast" at bounding box center [391, 128] width 74 height 12
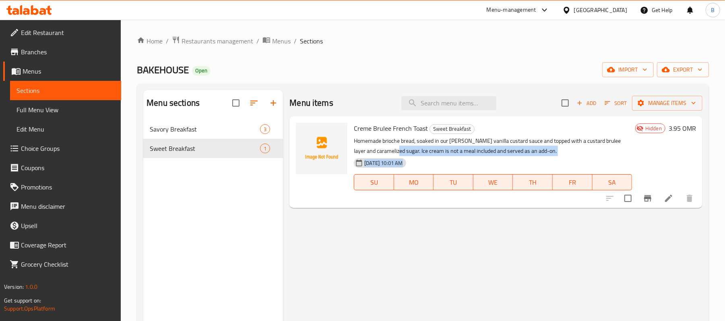
drag, startPoint x: 398, startPoint y: 153, endPoint x: 587, endPoint y: 155, distance: 188.9
click at [587, 155] on div "Creme Brulee French Toast Sweet Breakfast Homemade brioche bread, soaked in our…" at bounding box center [493, 162] width 285 height 85
copy div "Ice cream is not a meal included and served as an add-on. [DATE] 10:01 AM SU MO…"
click at [557, 158] on div "[DATE] 10:01 AM SU MO TU WE TH FR SA" at bounding box center [493, 176] width 285 height 43
copy p "Ice cream is not a meal included and served as an add-on."
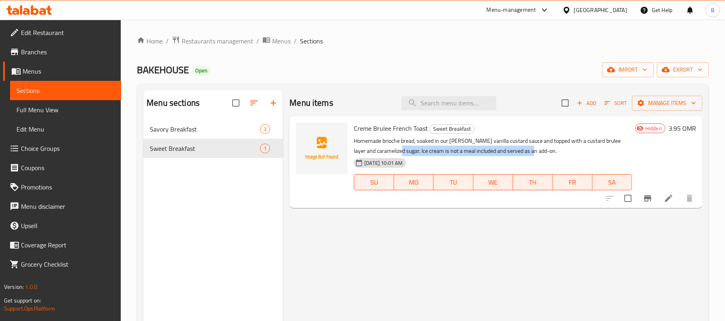
drag, startPoint x: 543, startPoint y: 149, endPoint x: 399, endPoint y: 153, distance: 144.2
click at [399, 153] on p "Homemade brioche bread, soaked in our [PERSON_NAME] vanilla custard sauce and t…" at bounding box center [493, 146] width 278 height 20
